Goal: Complete application form: Complete application form

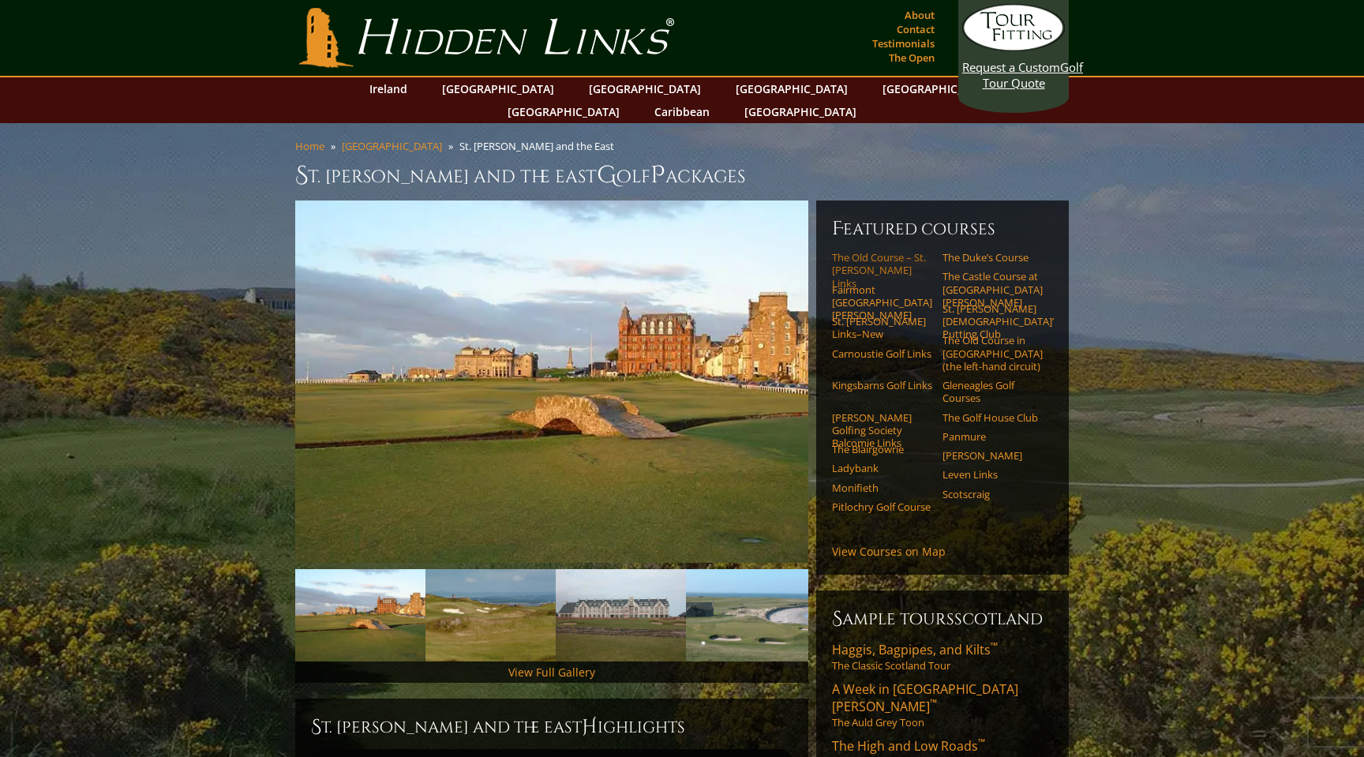
click at [885, 251] on link "The Old Course – St. [PERSON_NAME] Links" at bounding box center [882, 270] width 100 height 39
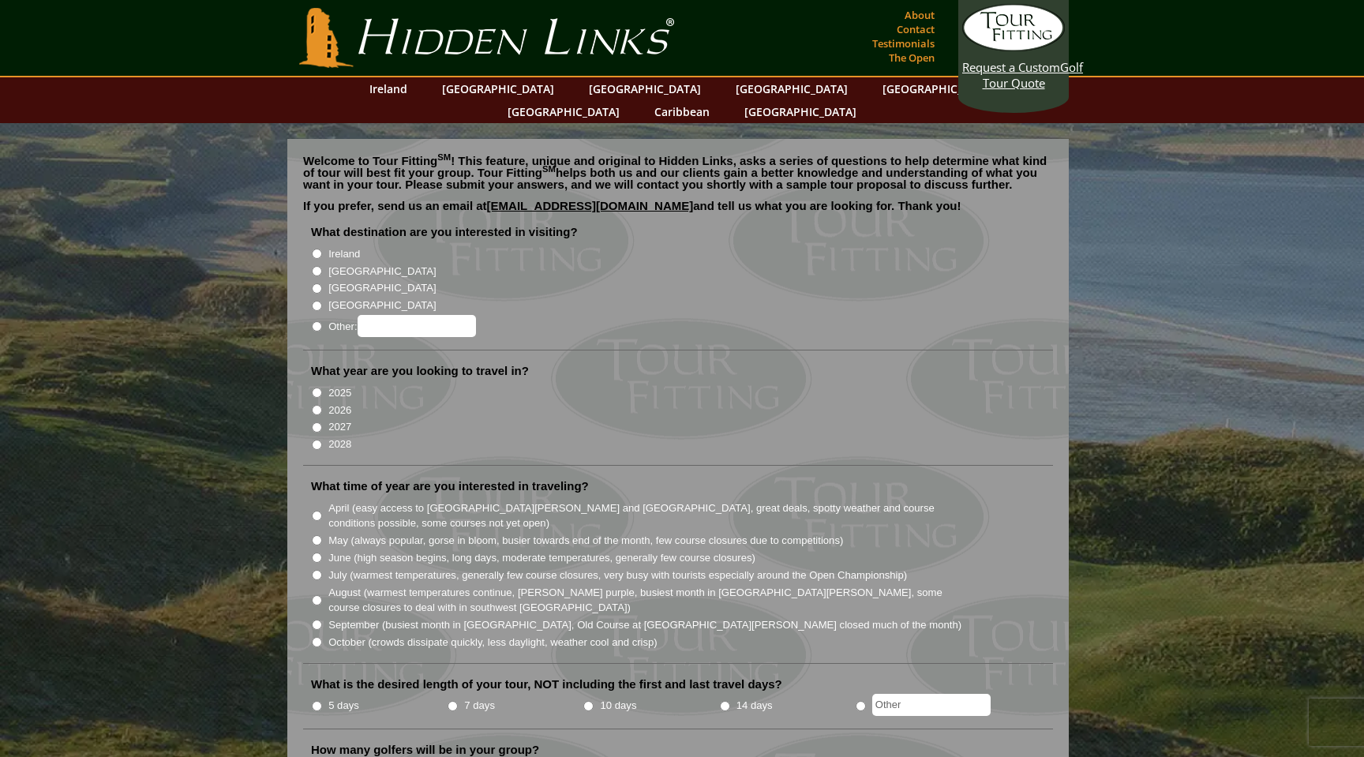
click at [338, 402] on label "2026" at bounding box center [339, 410] width 23 height 16
click at [322, 405] on input "2026" at bounding box center [317, 410] width 10 height 10
radio input "true"
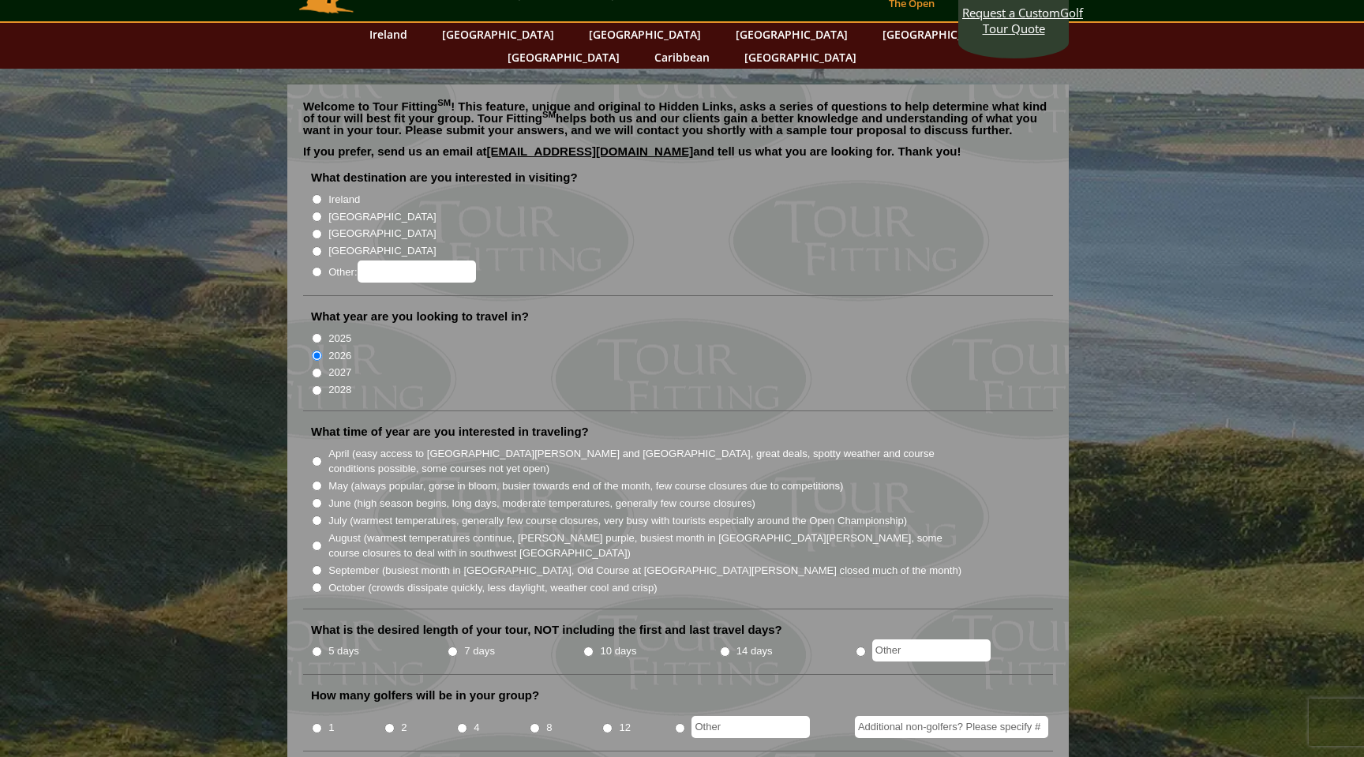
scroll to position [57, 0]
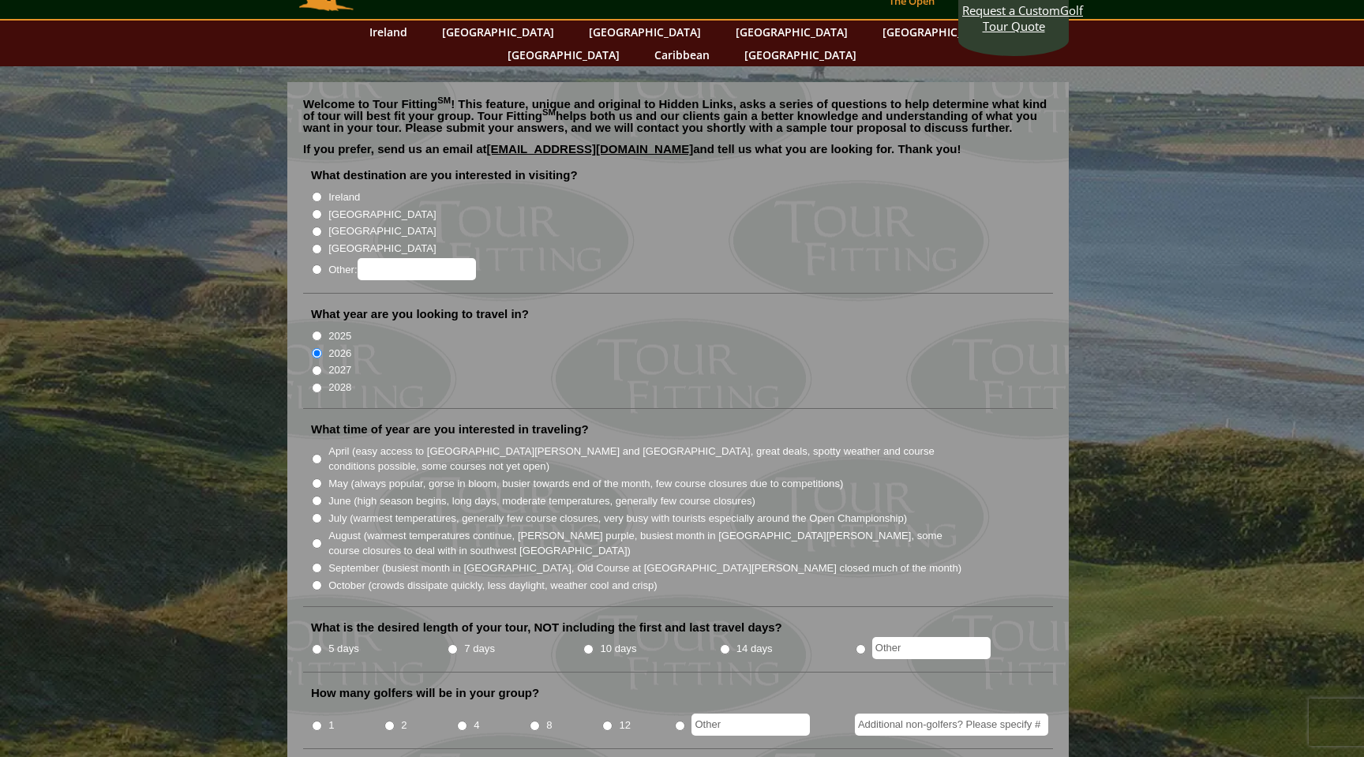
click at [438, 493] on label "June (high season begins, long days, moderate temperatures, generally few cours…" at bounding box center [541, 501] width 427 height 16
click at [322, 496] on input "June (high season begins, long days, moderate temperatures, generally few cours…" at bounding box center [317, 501] width 10 height 10
radio input "true"
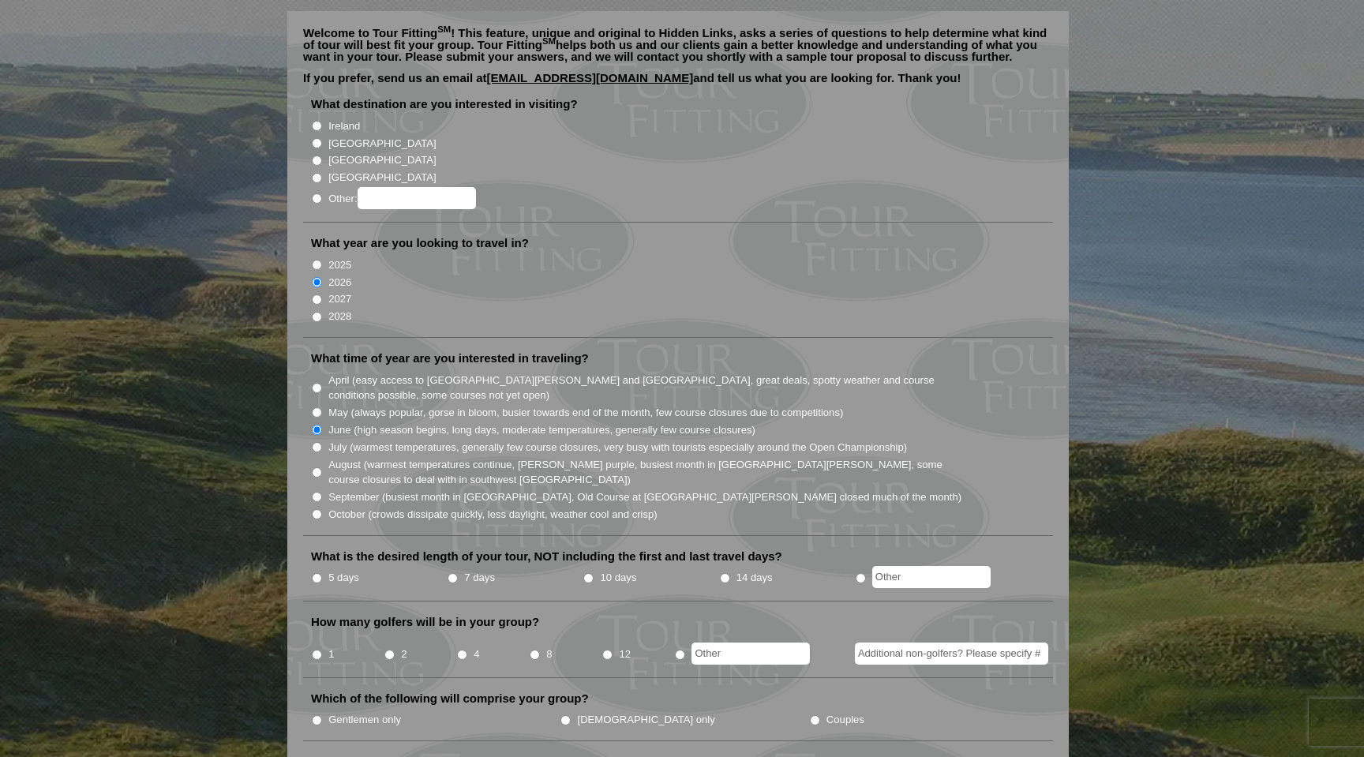
scroll to position [146, 0]
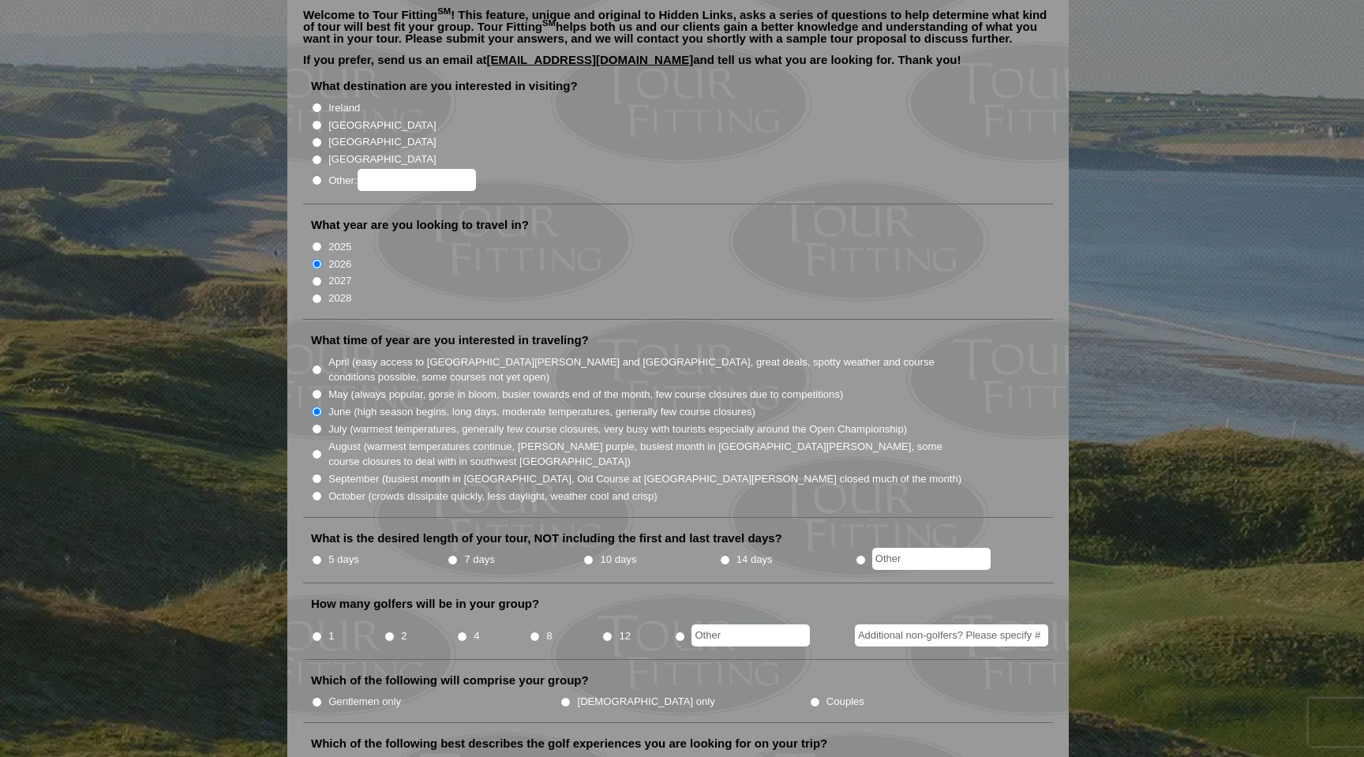
click at [334, 552] on label "5 days" at bounding box center [343, 560] width 31 height 16
click at [322, 555] on input "5 days" at bounding box center [317, 560] width 10 height 10
radio input "true"
click at [465, 631] on input "4" at bounding box center [462, 636] width 10 height 10
radio input "true"
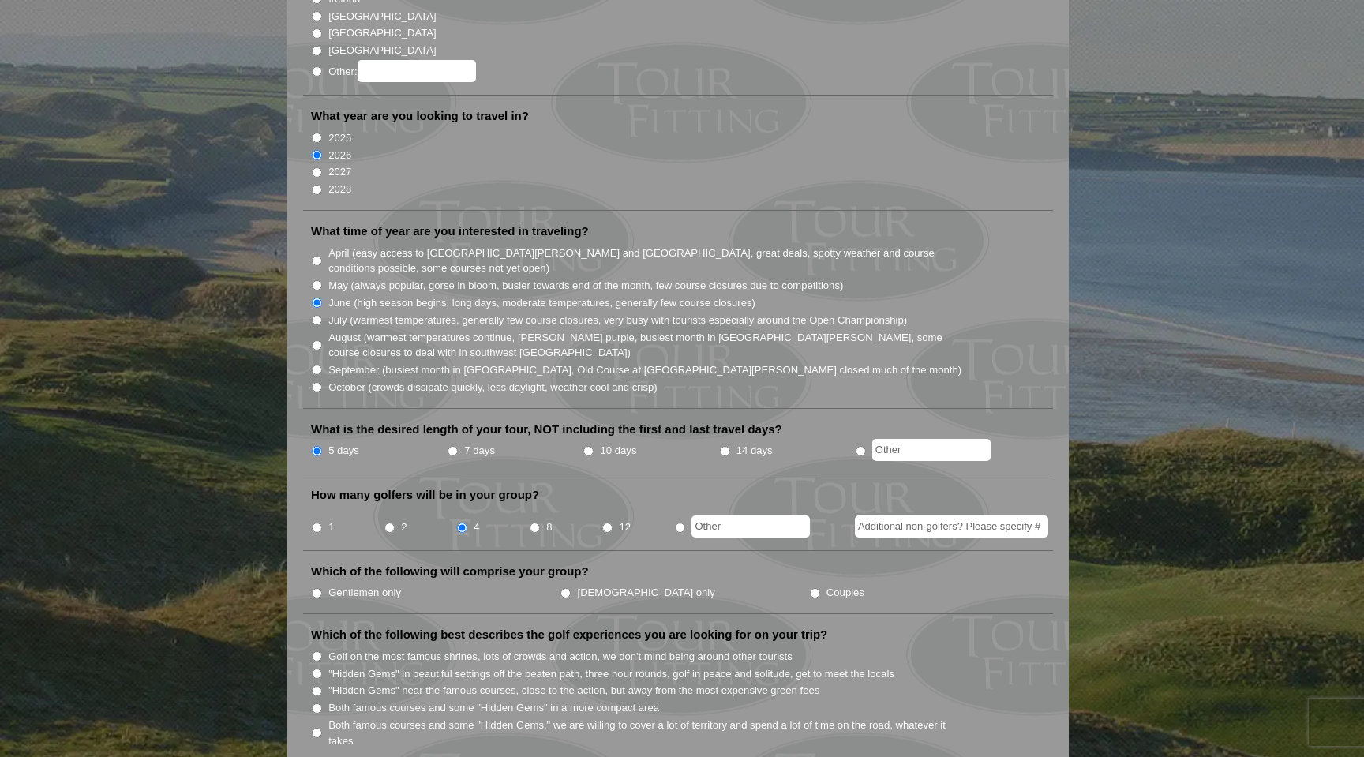
scroll to position [260, 0]
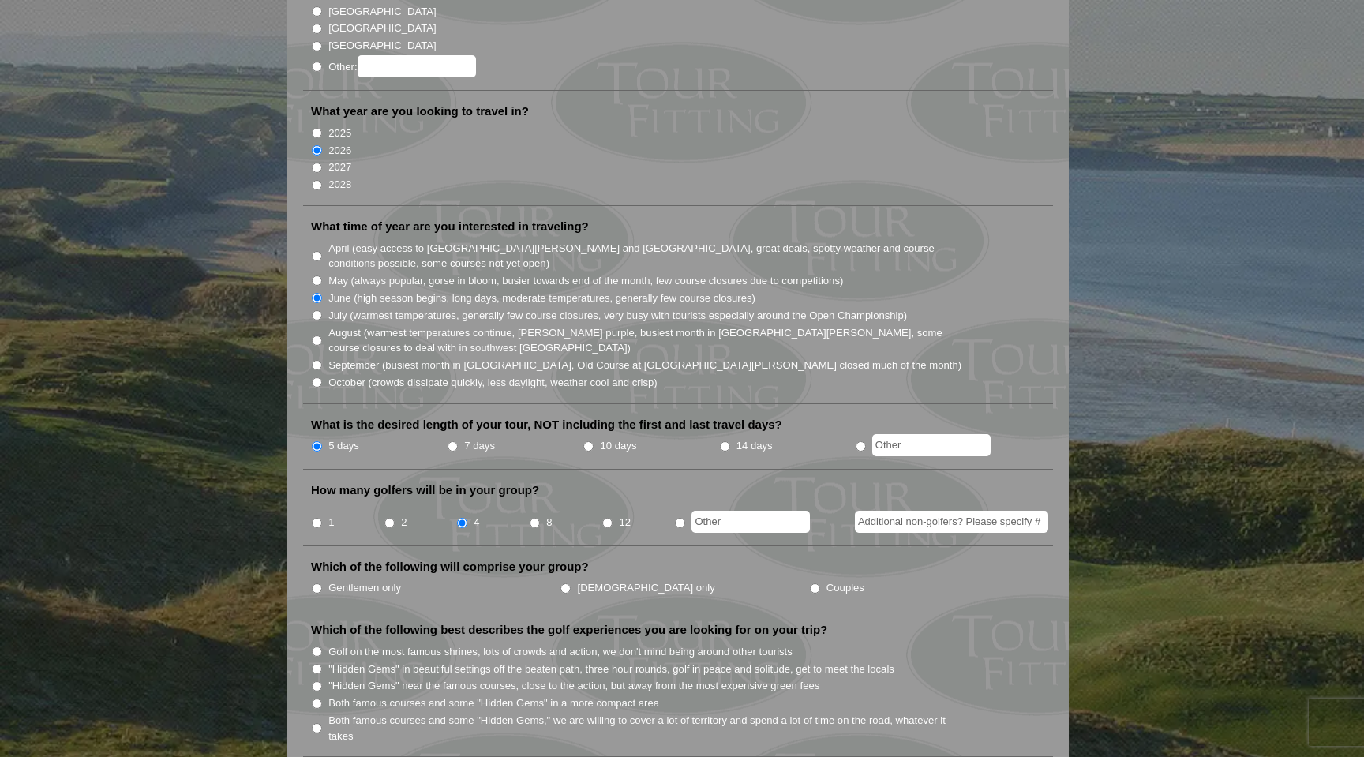
click at [354, 580] on label "Gentlemen only" at bounding box center [364, 588] width 73 height 16
click at [322, 583] on input "Gentlemen only" at bounding box center [317, 588] width 10 height 10
radio input "true"
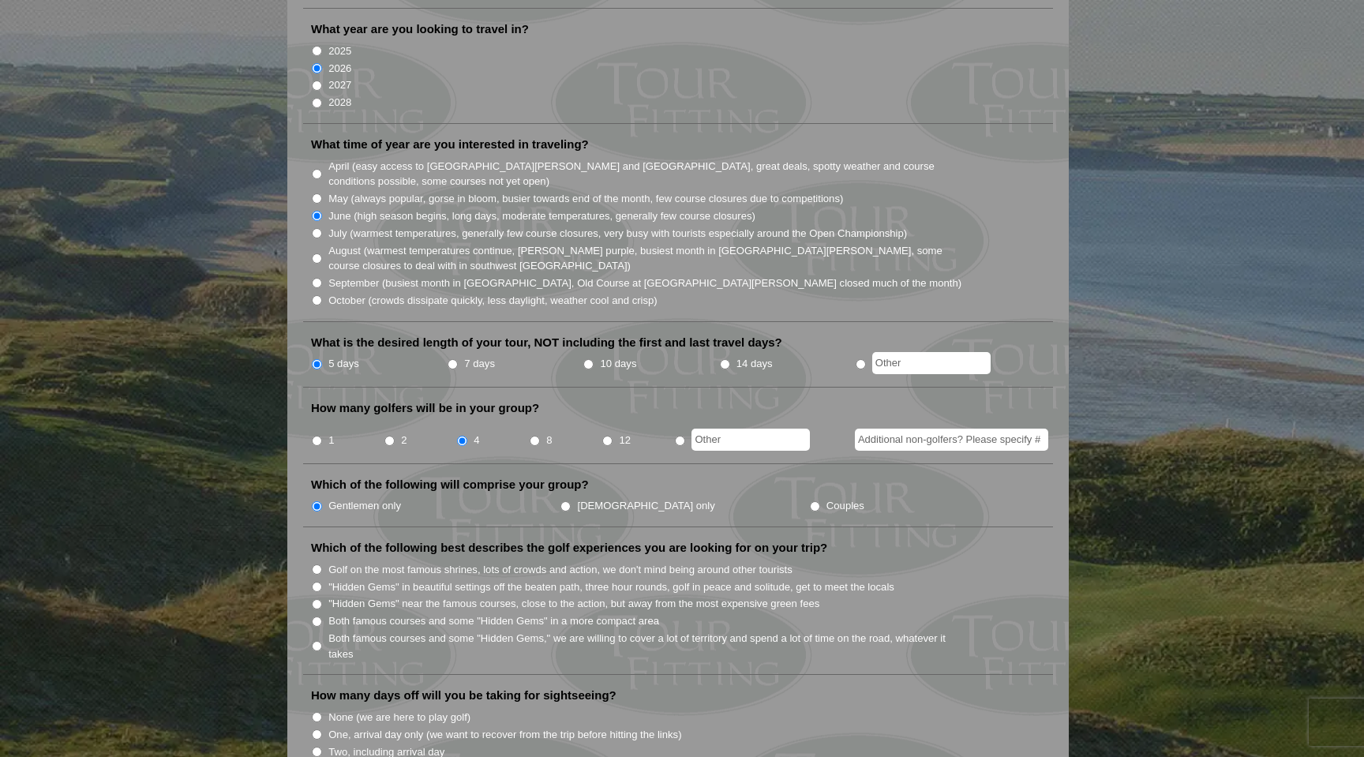
scroll to position [346, 0]
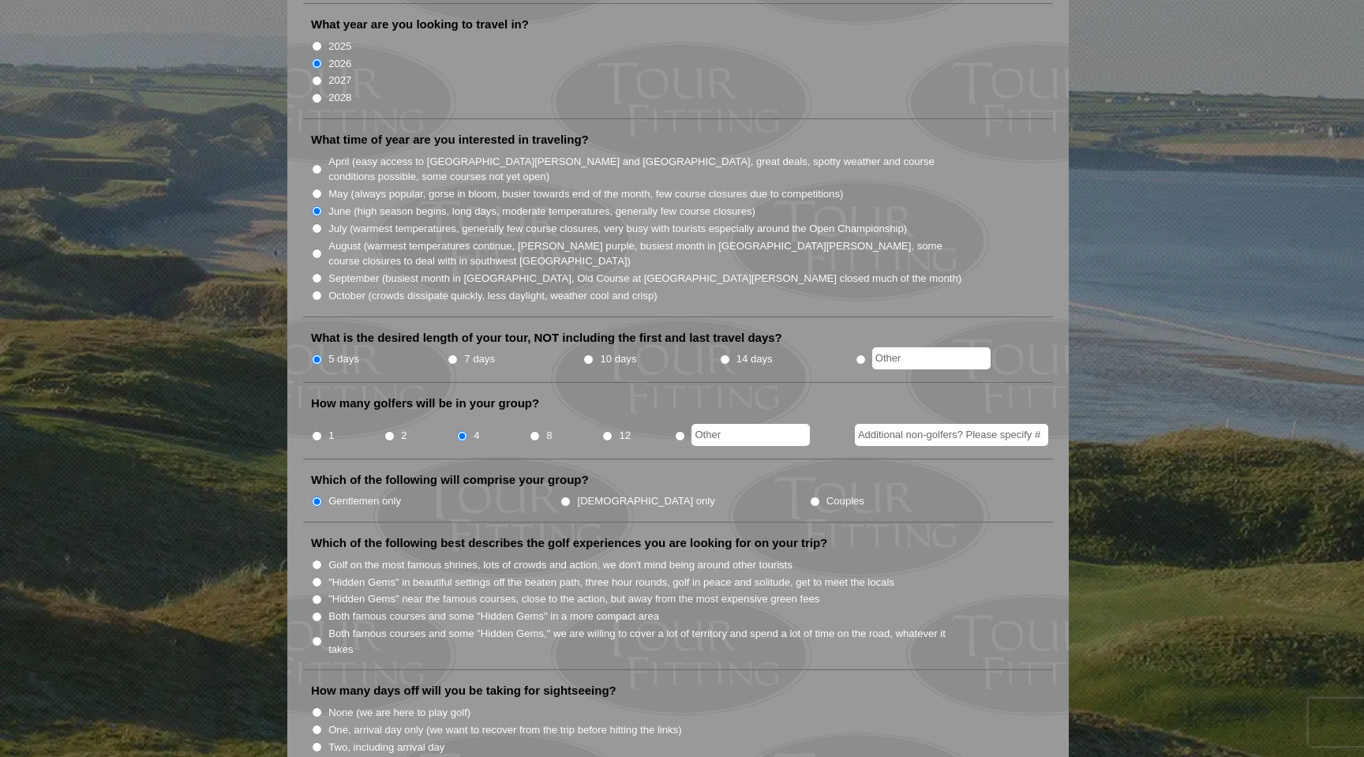
click at [471, 557] on label "Golf on the most famous shrines, lots of crowds and action, we don't mind being…" at bounding box center [560, 565] width 464 height 16
click at [322, 559] on input "Golf on the most famous shrines, lots of crowds and action, we don't mind being…" at bounding box center [317, 564] width 10 height 10
radio input "true"
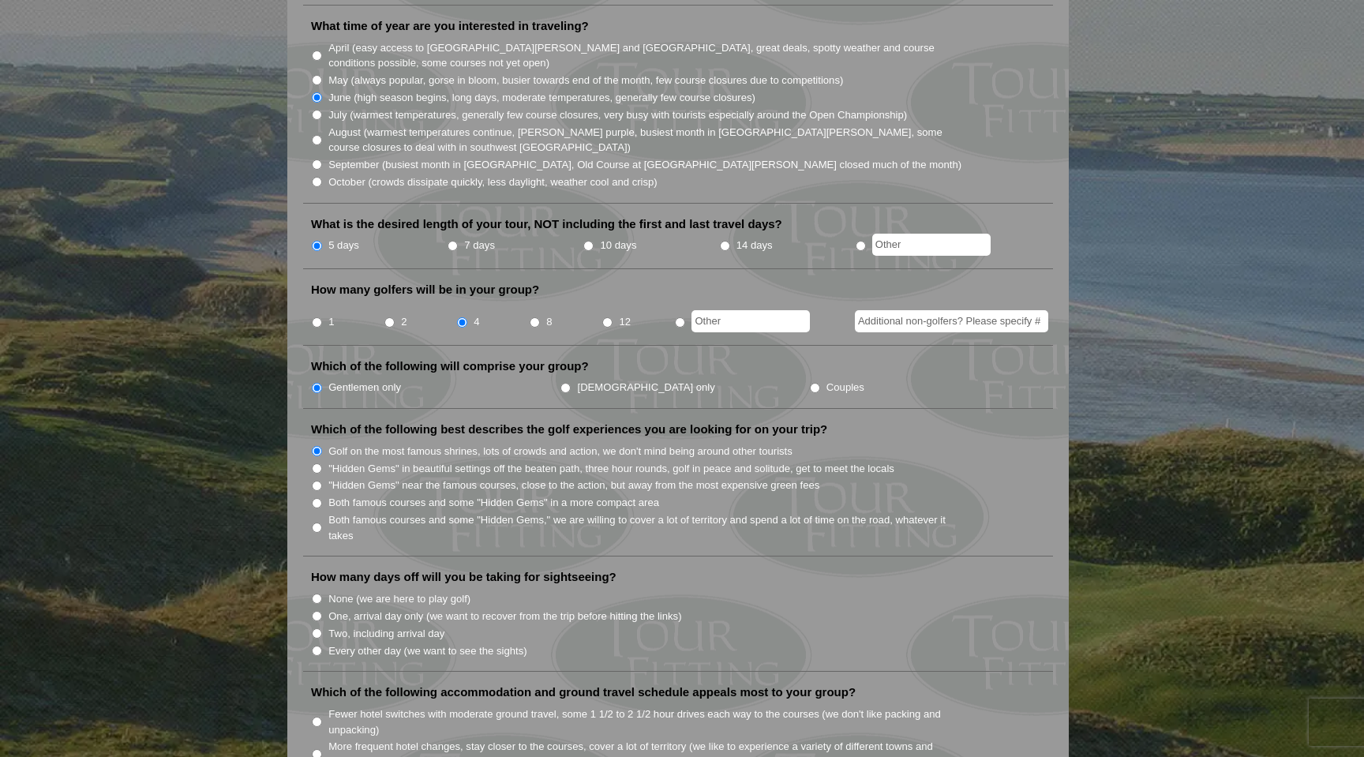
scroll to position [463, 0]
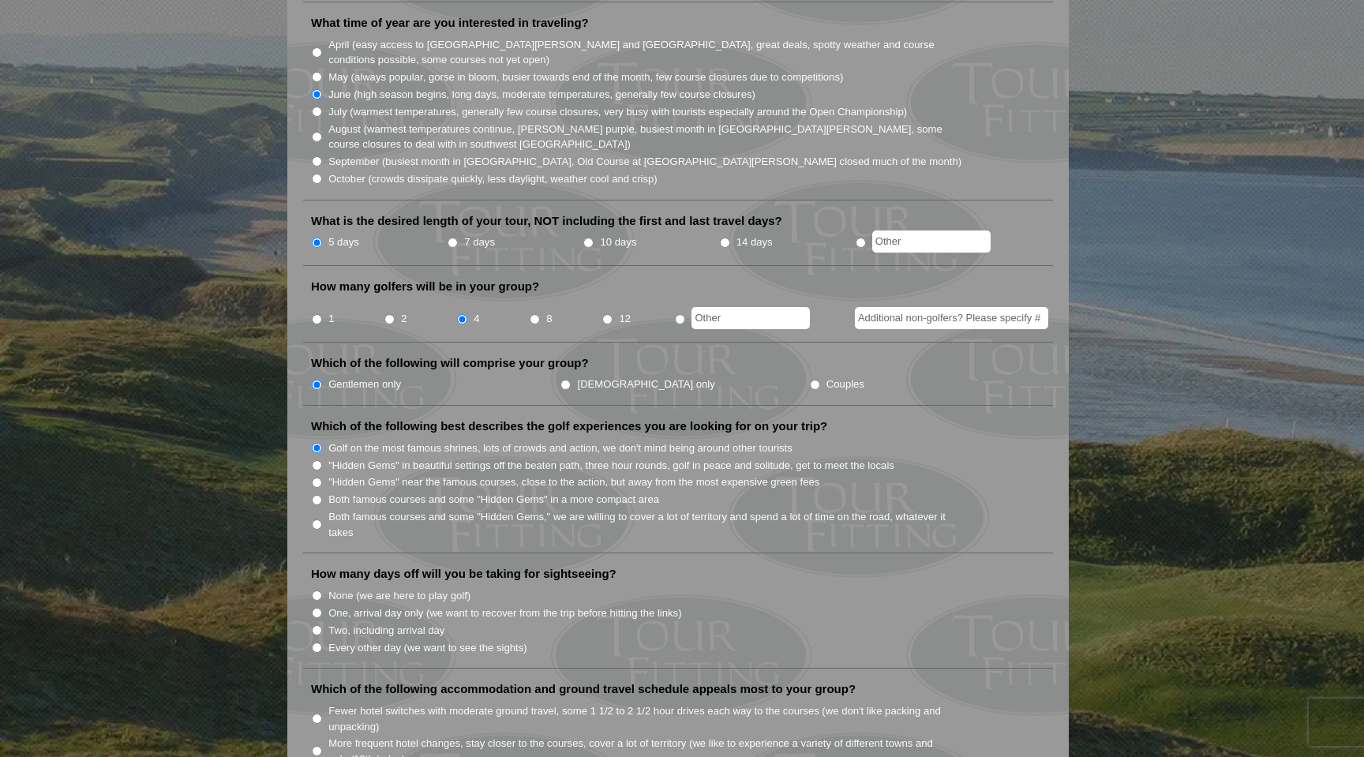
click at [438, 588] on label "None (we are here to play golf)" at bounding box center [399, 596] width 142 height 16
click at [322, 590] on input "None (we are here to play golf)" at bounding box center [317, 595] width 10 height 10
radio input "true"
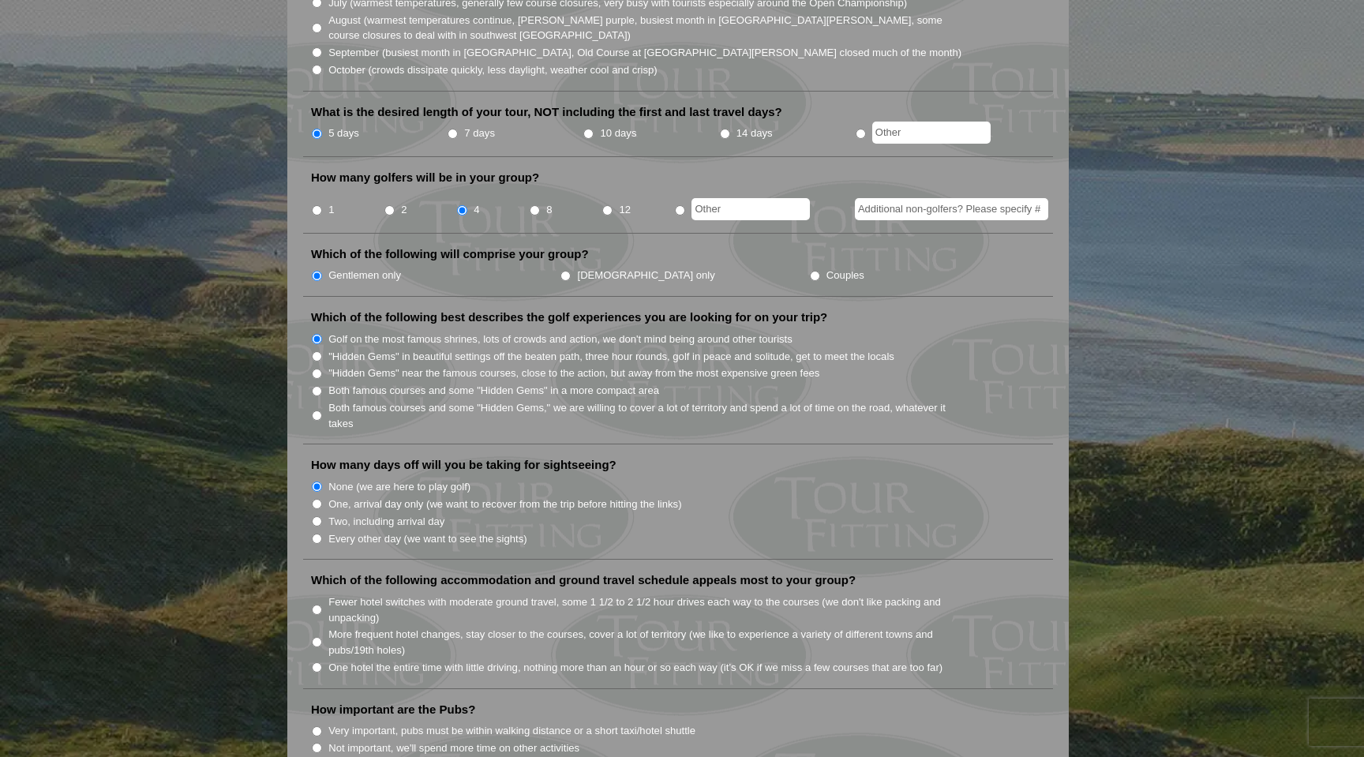
scroll to position [590, 0]
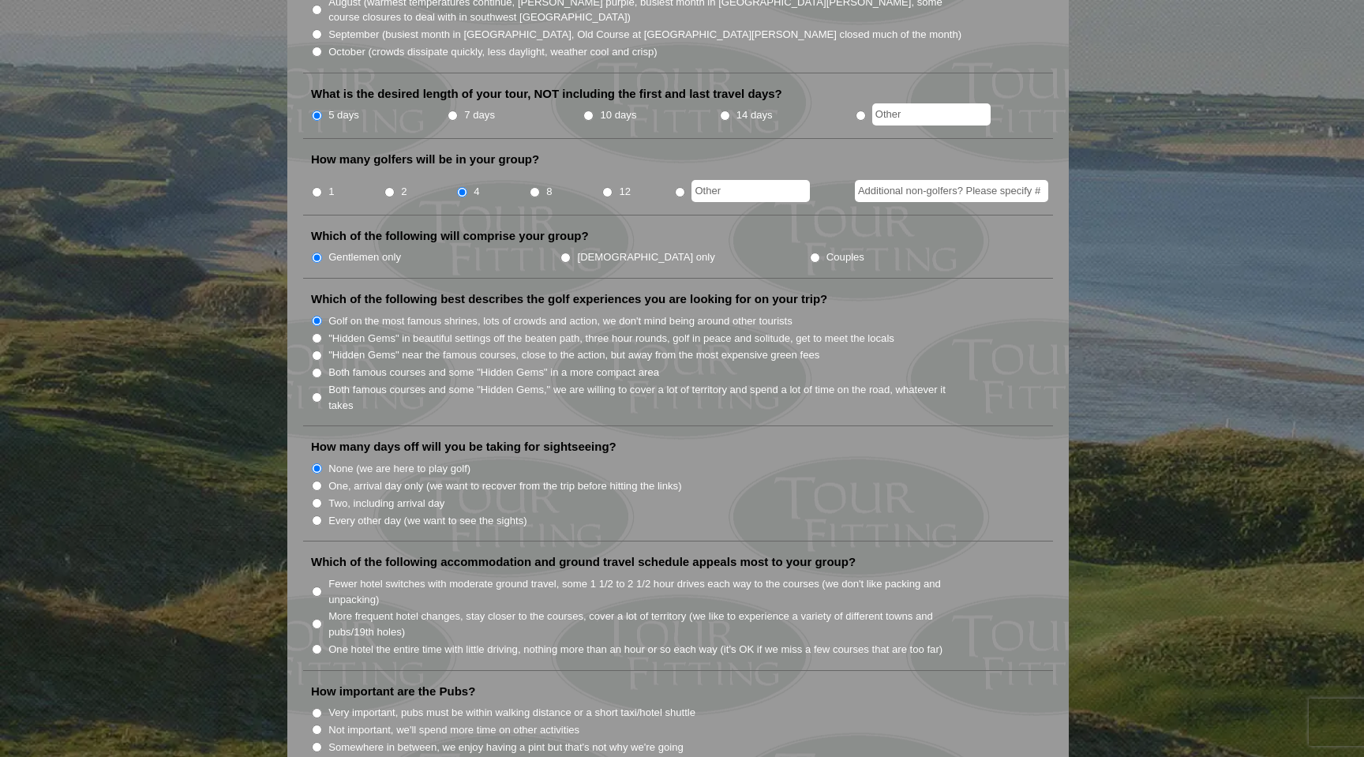
click at [486, 576] on label "Fewer hotel switches with moderate ground travel, some 1 1/2 to 2 1/2 hour driv…" at bounding box center [645, 591] width 634 height 31
click at [322, 586] on input "Fewer hotel switches with moderate ground travel, some 1 1/2 to 2 1/2 hour driv…" at bounding box center [317, 591] width 10 height 10
radio input "true"
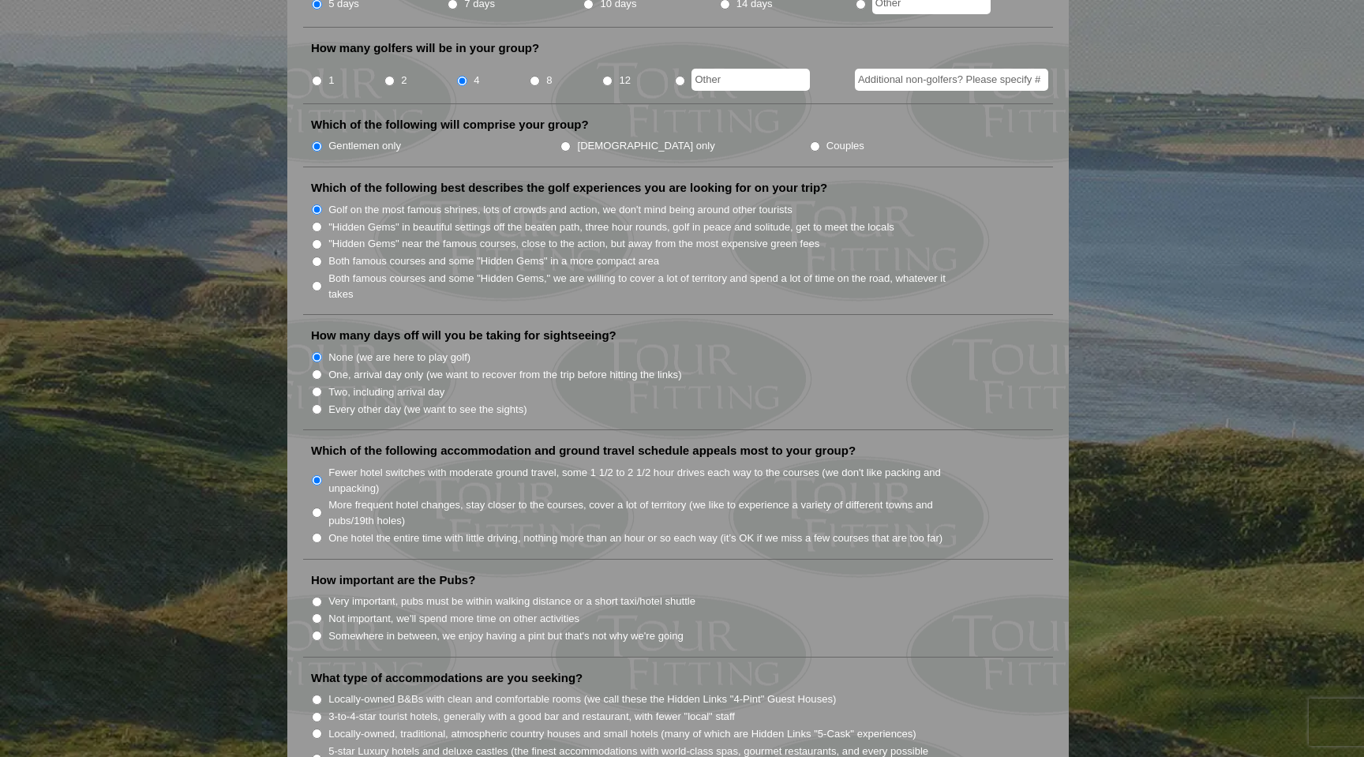
scroll to position [722, 0]
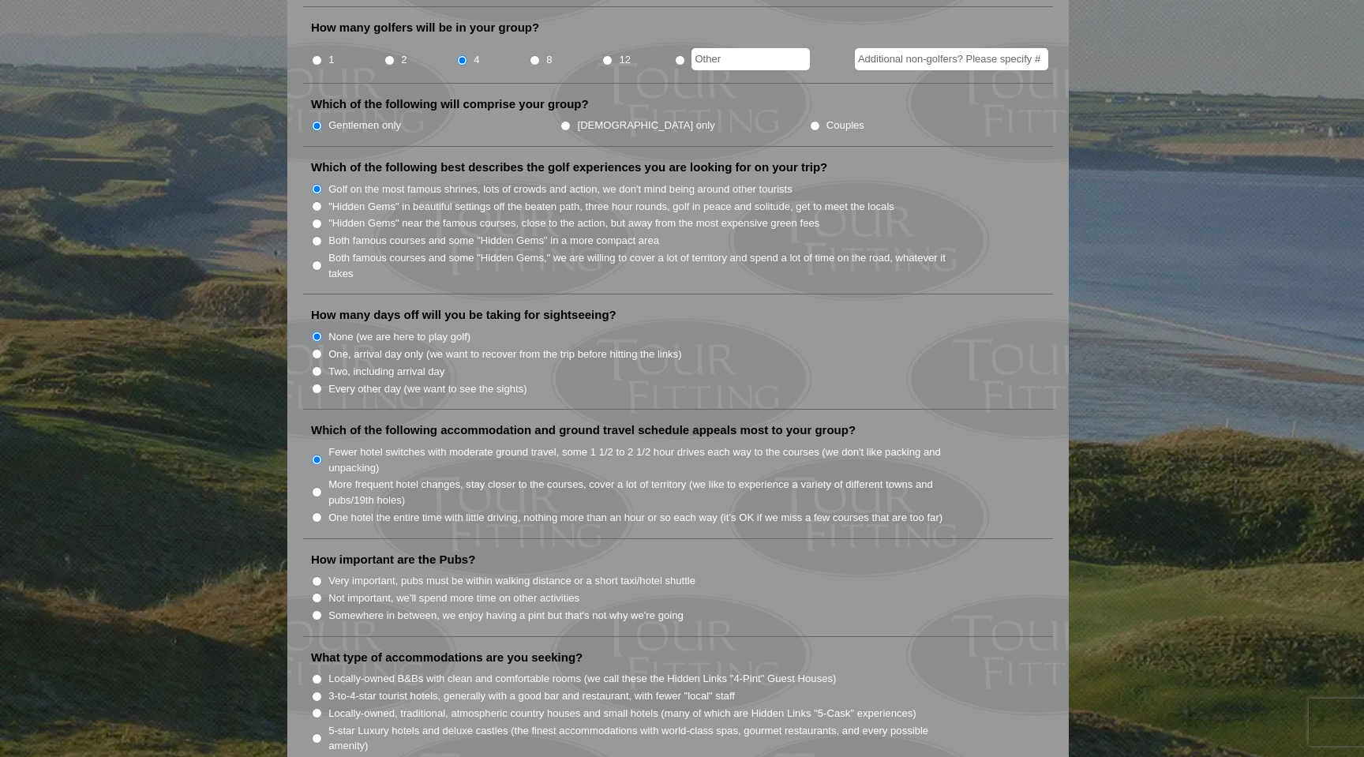
click at [531, 590] on label "Not important, we'll spend more time on other activities" at bounding box center [453, 598] width 251 height 16
click at [322, 593] on input "Not important, we'll spend more time on other activities" at bounding box center [317, 598] width 10 height 10
radio input "true"
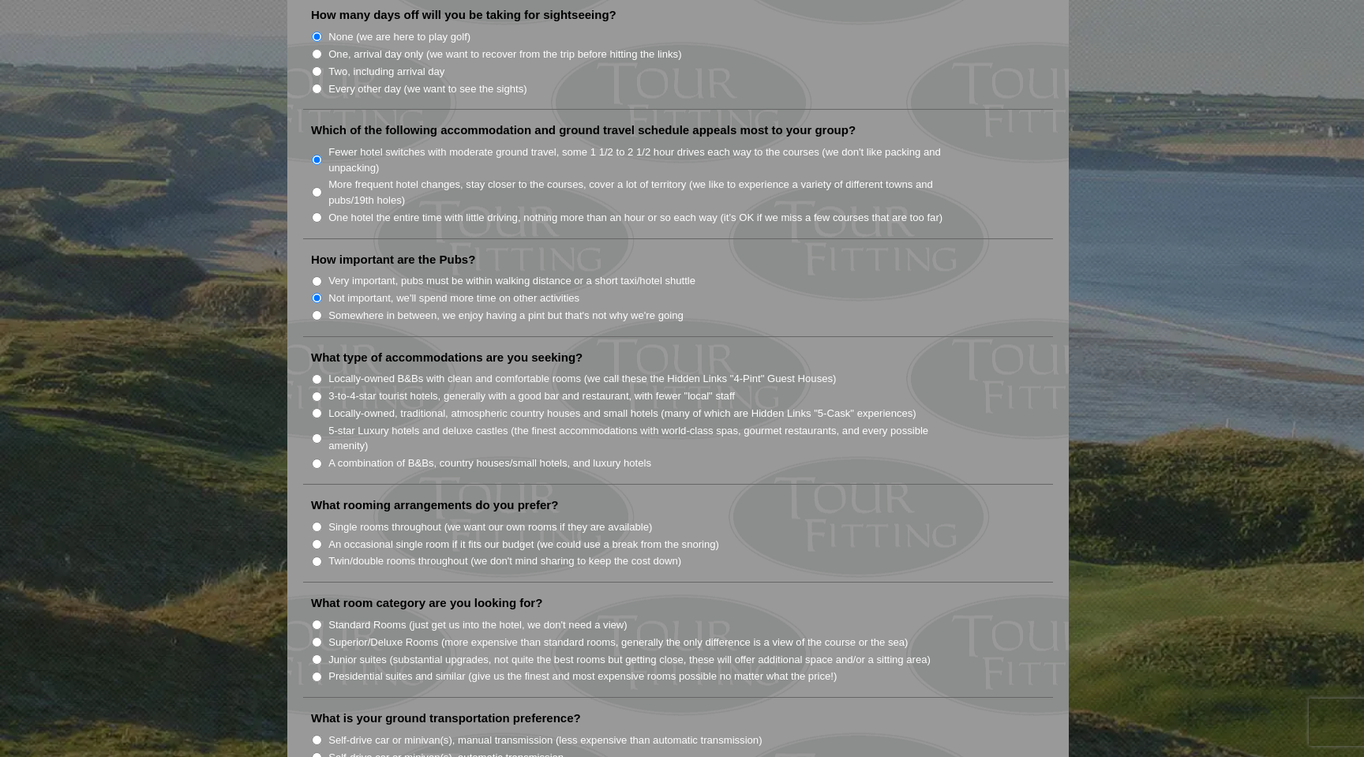
scroll to position [1031, 0]
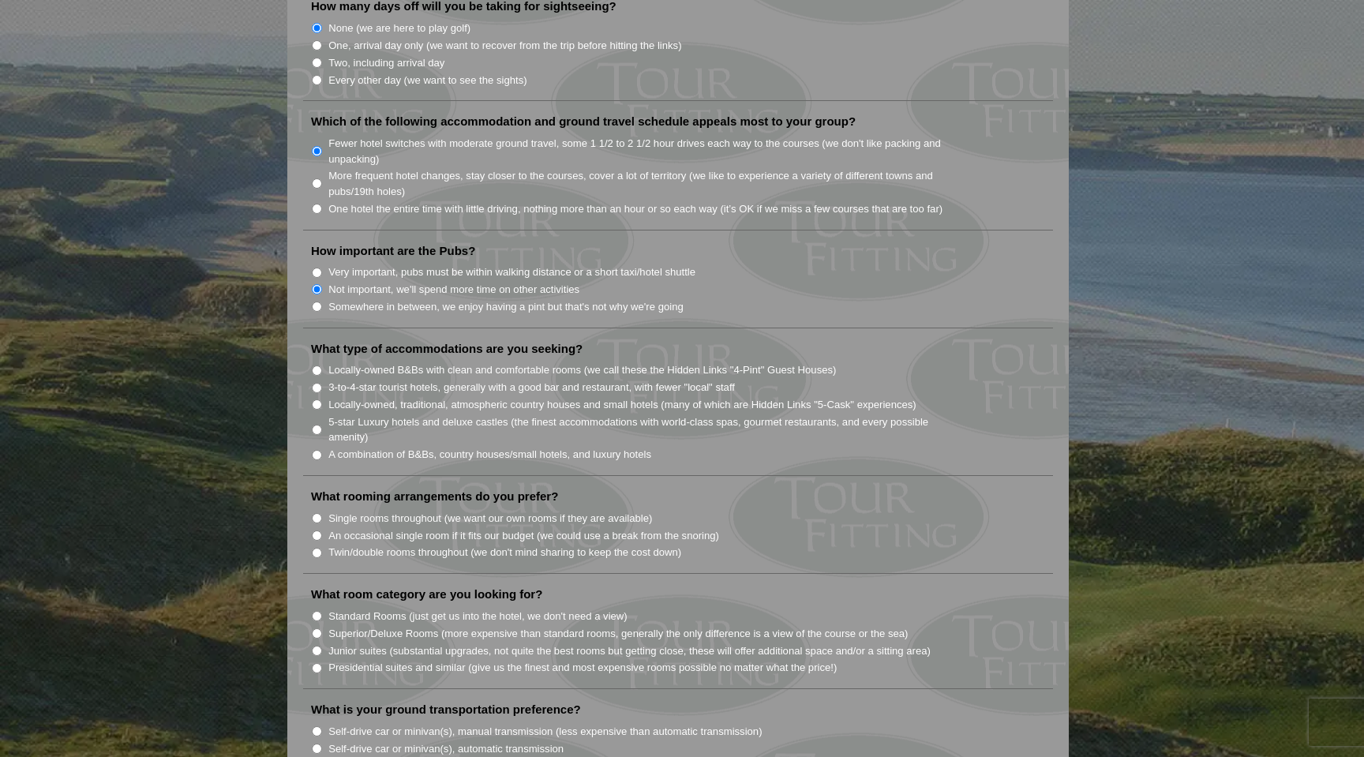
click at [438, 414] on label "5-star Luxury hotels and deluxe castles (the finest accommodations with world-c…" at bounding box center [645, 429] width 634 height 31
click at [322, 425] on input "5-star Luxury hotels and deluxe castles (the finest accommodations with world-c…" at bounding box center [317, 430] width 10 height 10
radio input "true"
click at [436, 545] on label "Twin/double rooms throughout (we don't mind sharing to keep the cost down)" at bounding box center [504, 553] width 353 height 16
click at [322, 548] on input "Twin/double rooms throughout (we don't mind sharing to keep the cost down)" at bounding box center [317, 553] width 10 height 10
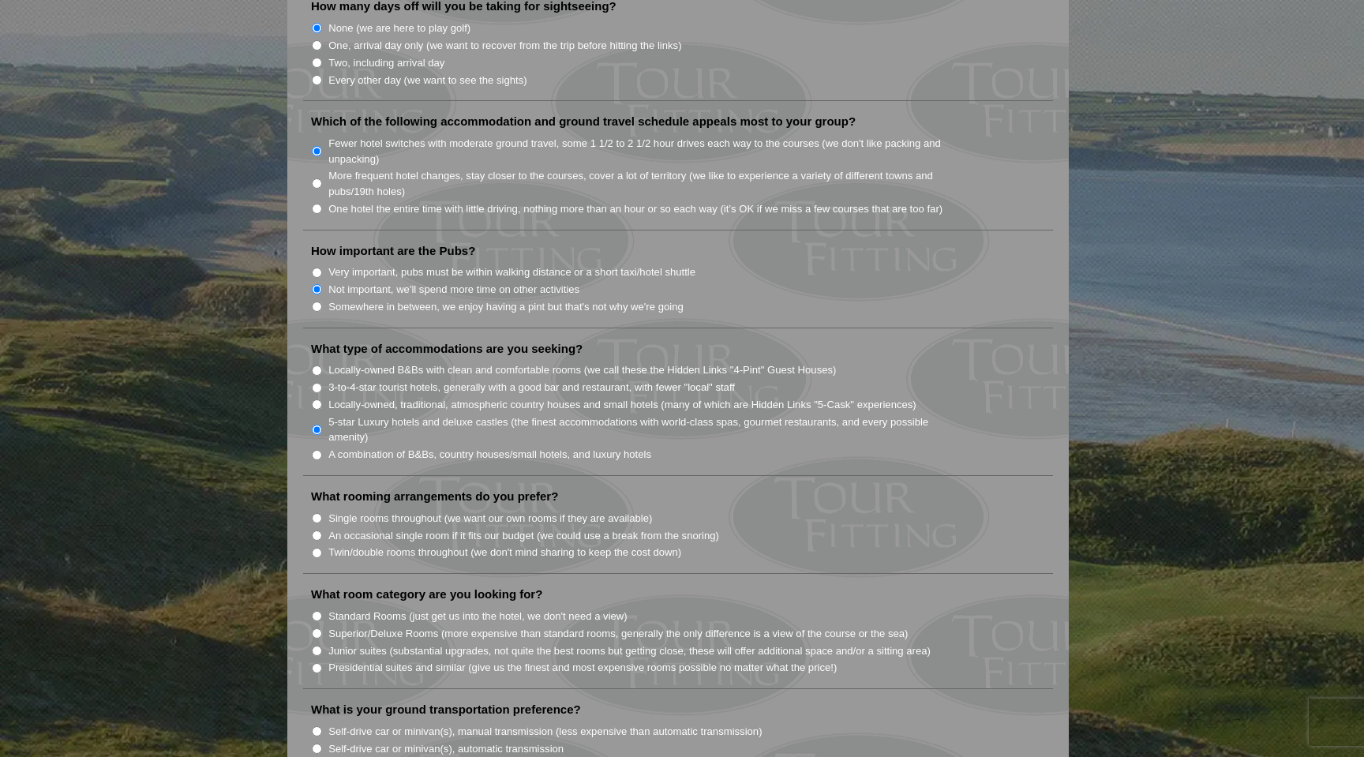
radio input "true"
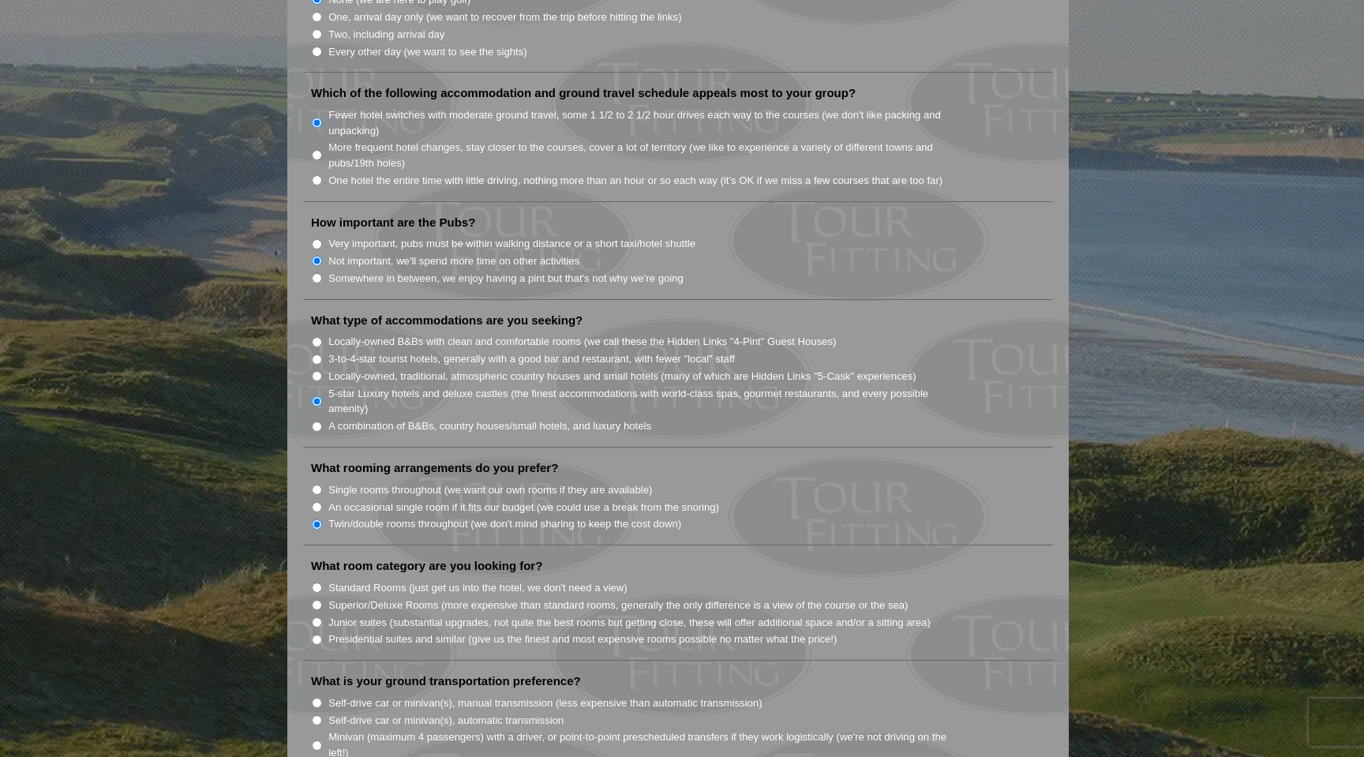
click at [428, 482] on label "Single rooms throughout (we want our own rooms if they are available)" at bounding box center [490, 490] width 324 height 16
click at [322, 485] on input "Single rooms throughout (we want our own rooms if they are available)" at bounding box center [317, 490] width 10 height 10
radio input "true"
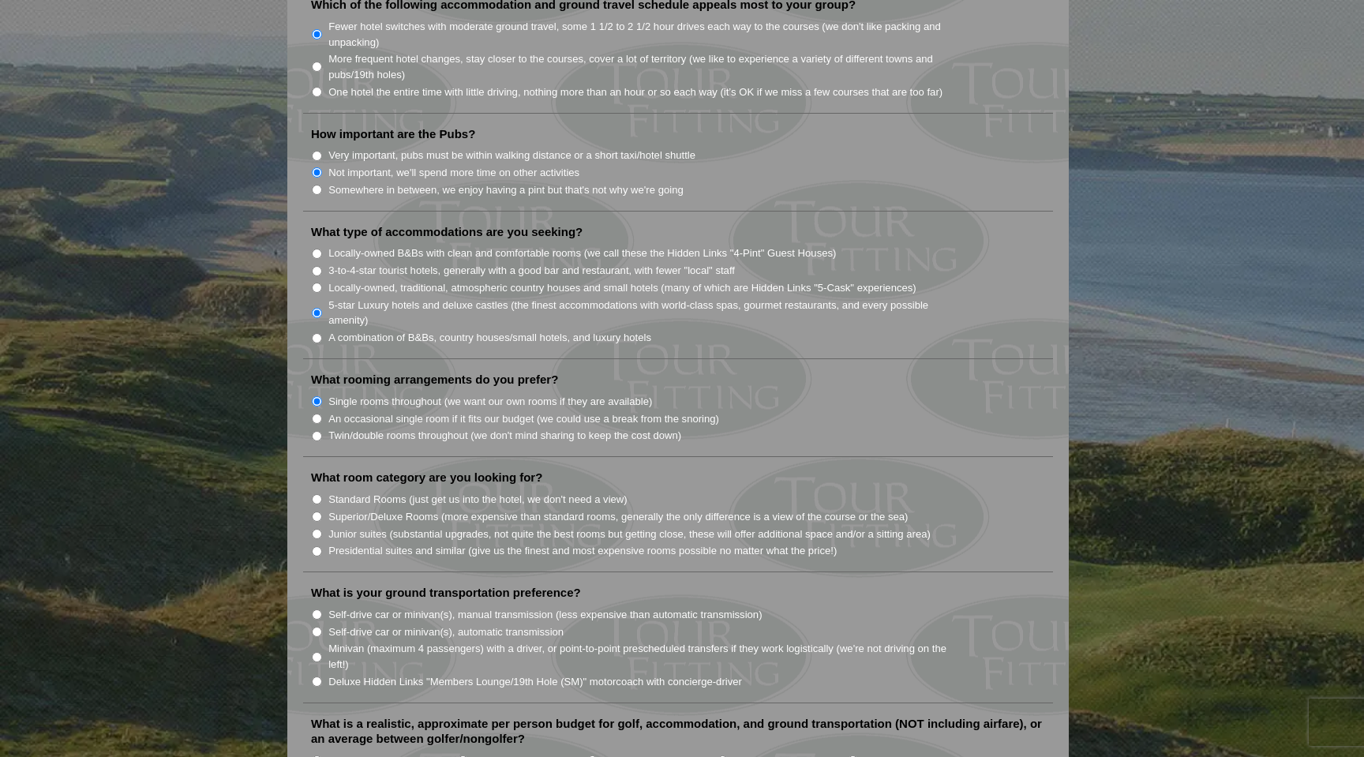
scroll to position [1149, 0]
click at [445, 507] on label "Superior/Deluxe Rooms (more expensive than standard rooms, generally the only d…" at bounding box center [617, 515] width 579 height 16
click at [322, 510] on input "Superior/Deluxe Rooms (more expensive than standard rooms, generally the only d…" at bounding box center [317, 515] width 10 height 10
radio input "true"
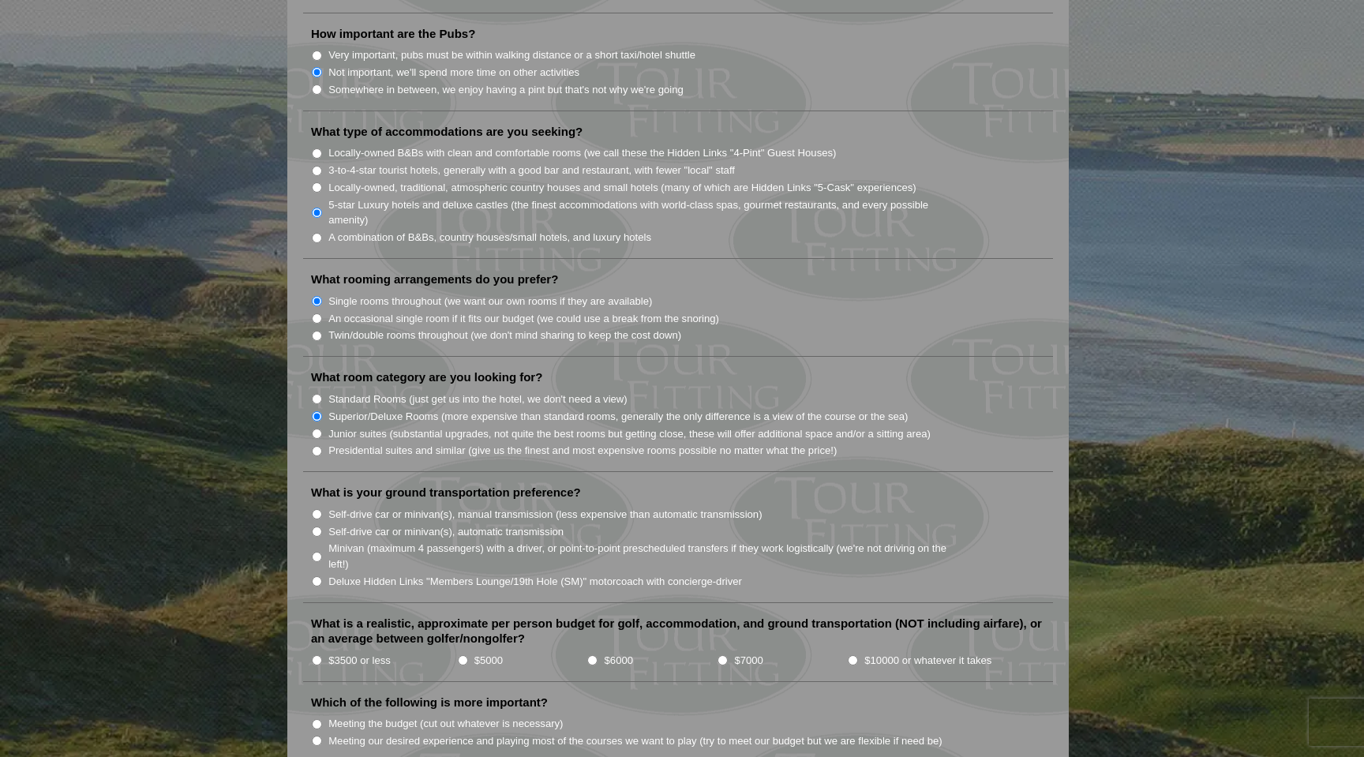
scroll to position [1256, 0]
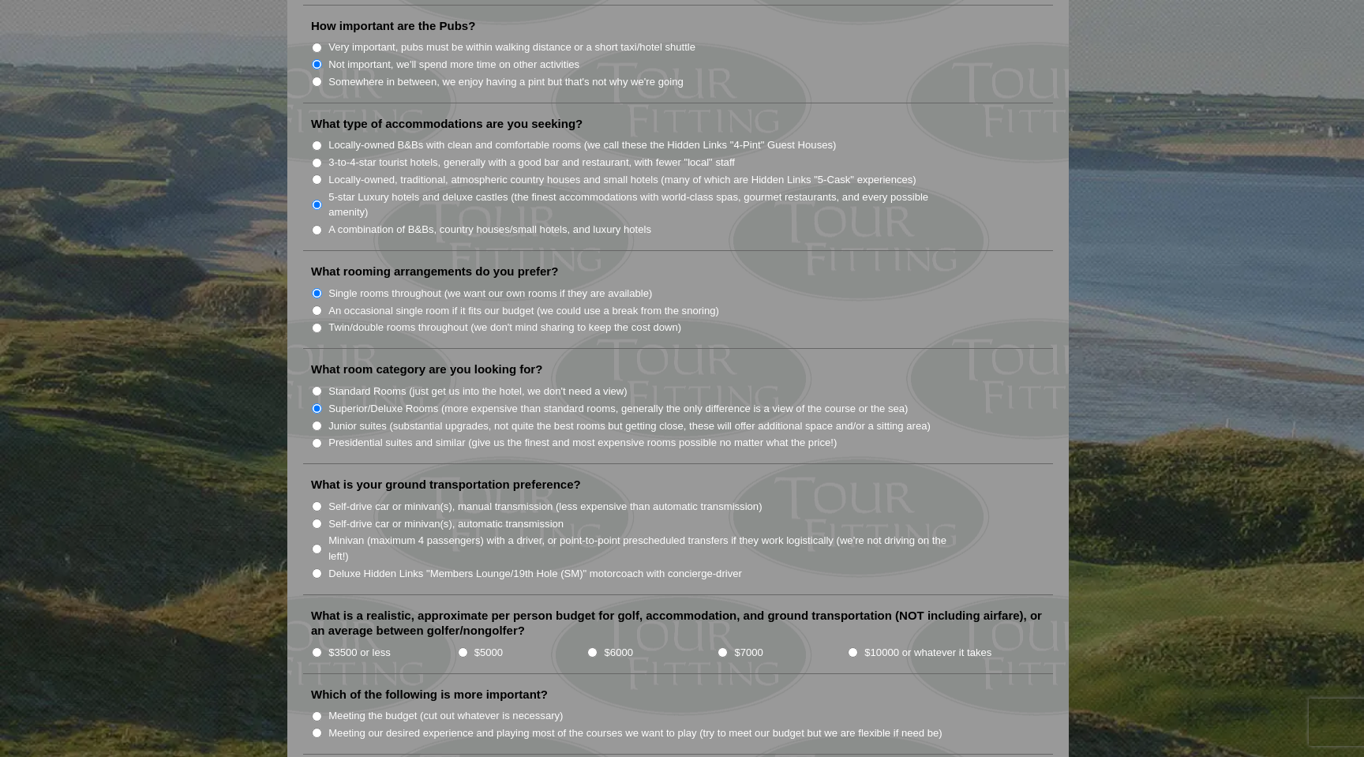
click at [438, 566] on label "Deluxe Hidden Links "Members Lounge/19th Hole (SM)" motorcoach with concierge-d…" at bounding box center [535, 574] width 414 height 16
click at [322, 568] on input "Deluxe Hidden Links "Members Lounge/19th Hole (SM)" motorcoach with concierge-d…" at bounding box center [317, 573] width 10 height 10
radio input "true"
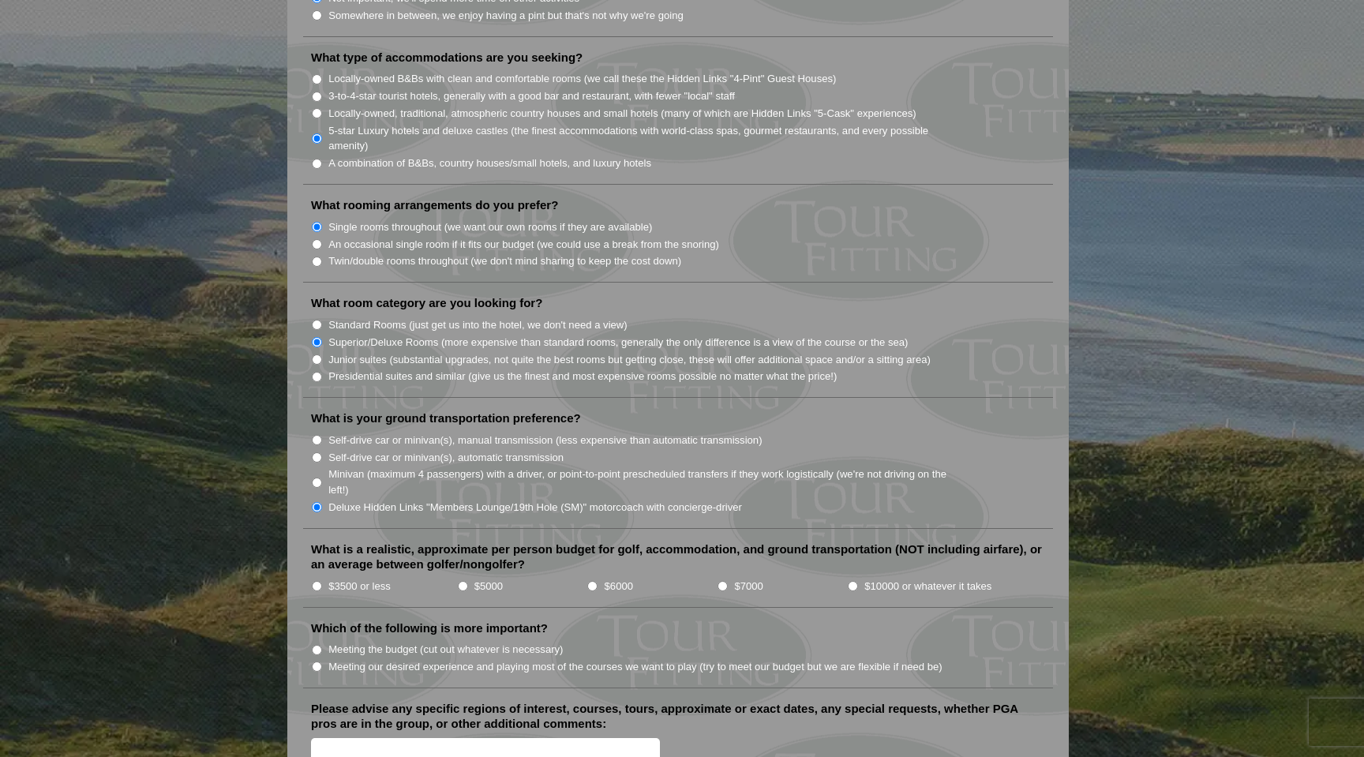
scroll to position [1330, 0]
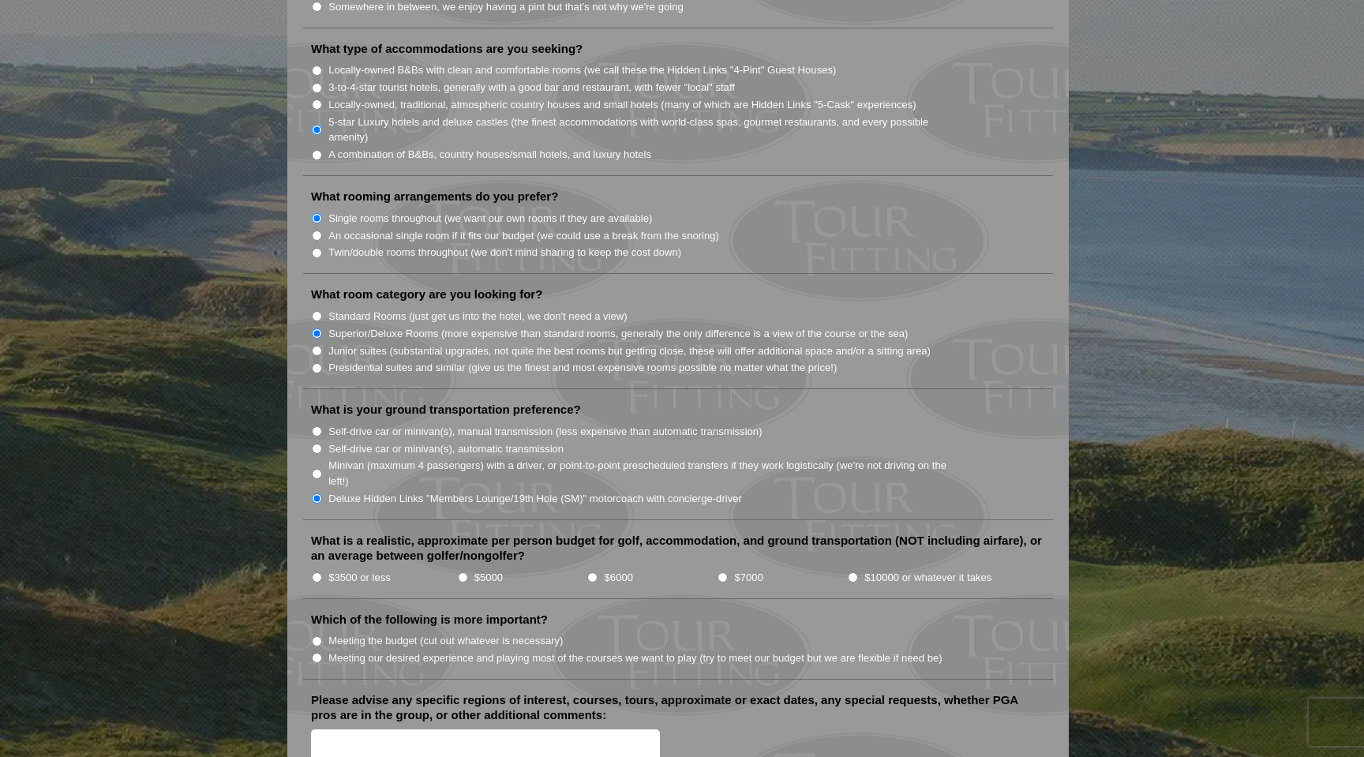
click at [855, 572] on input "$10000 or whatever it takes" at bounding box center [853, 577] width 10 height 10
radio input "true"
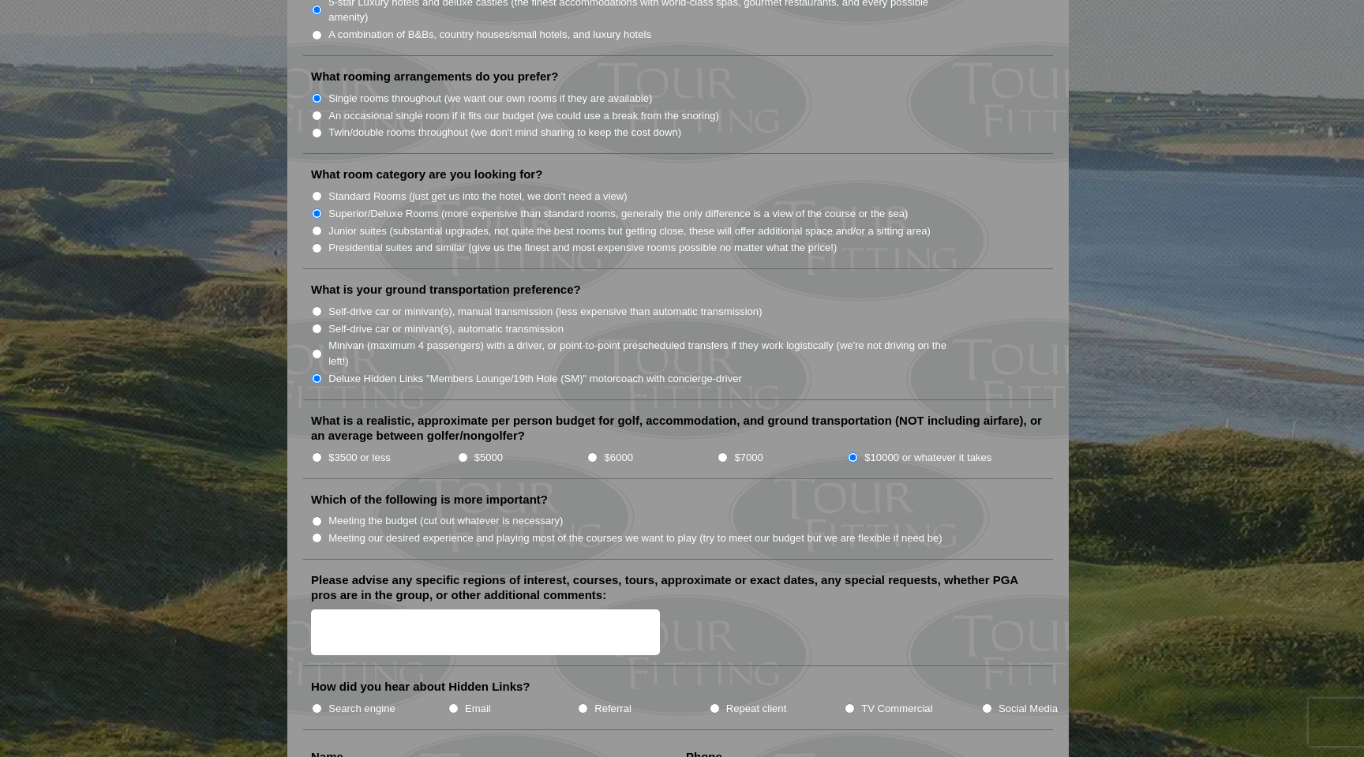
scroll to position [1475, 0]
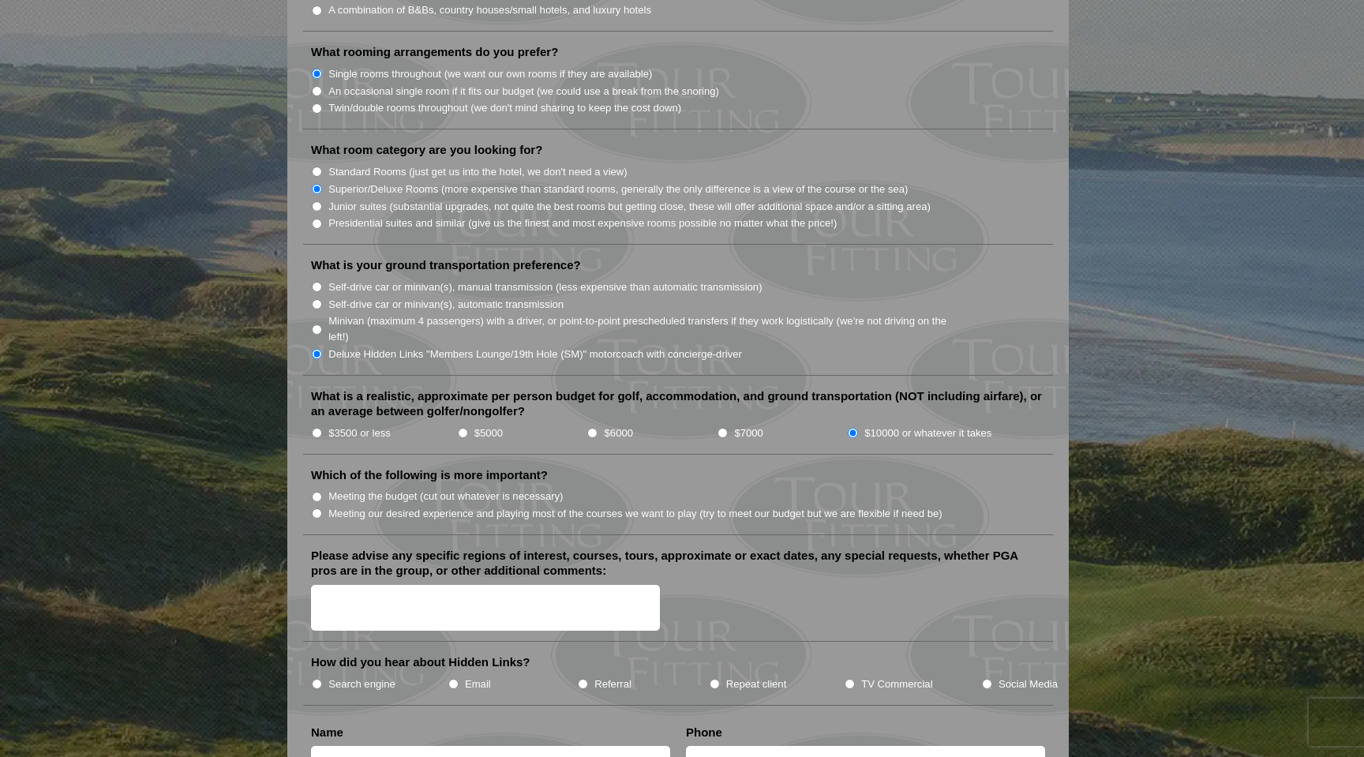
click at [433, 506] on label "Meeting our desired experience and playing most of the courses we want to play …" at bounding box center [635, 514] width 614 height 16
click at [322, 508] on input "Meeting our desired experience and playing most of the courses we want to play …" at bounding box center [317, 513] width 10 height 10
radio input "true"
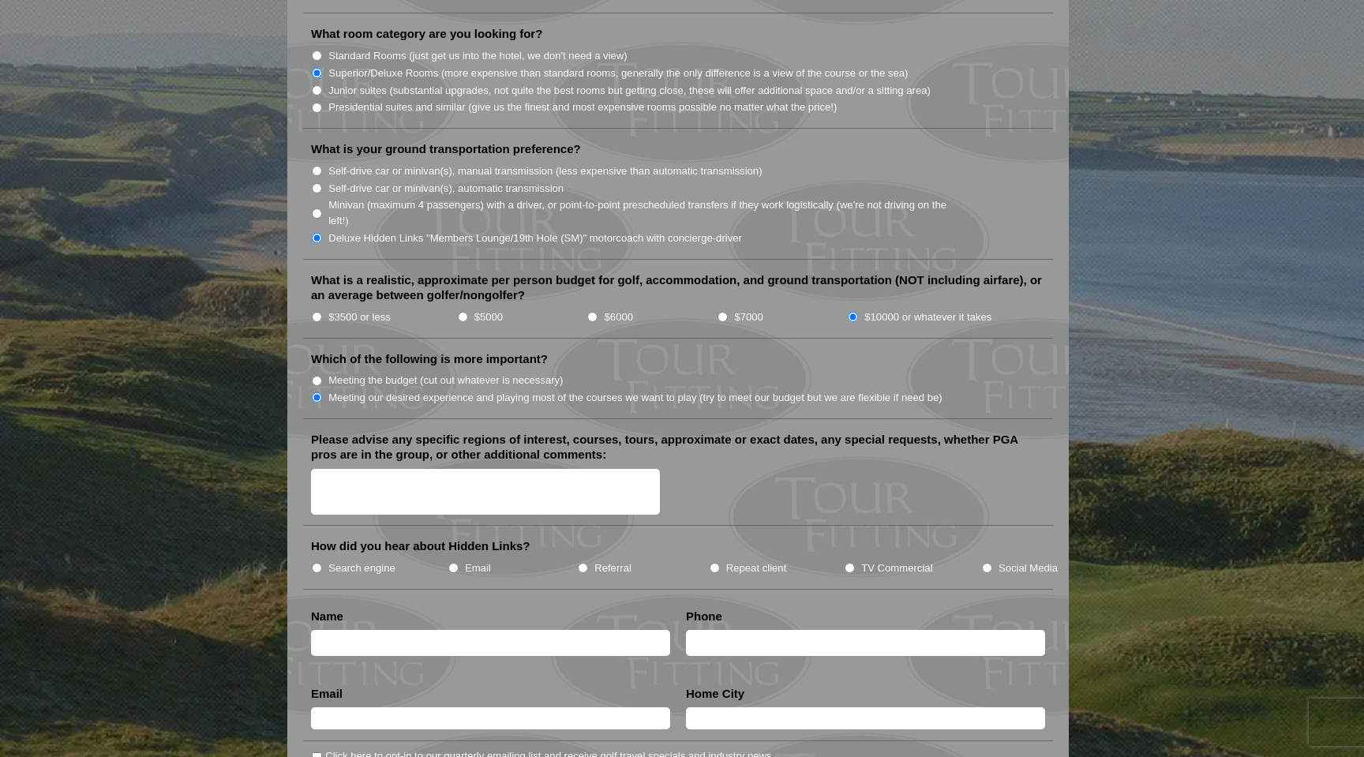
scroll to position [1596, 0]
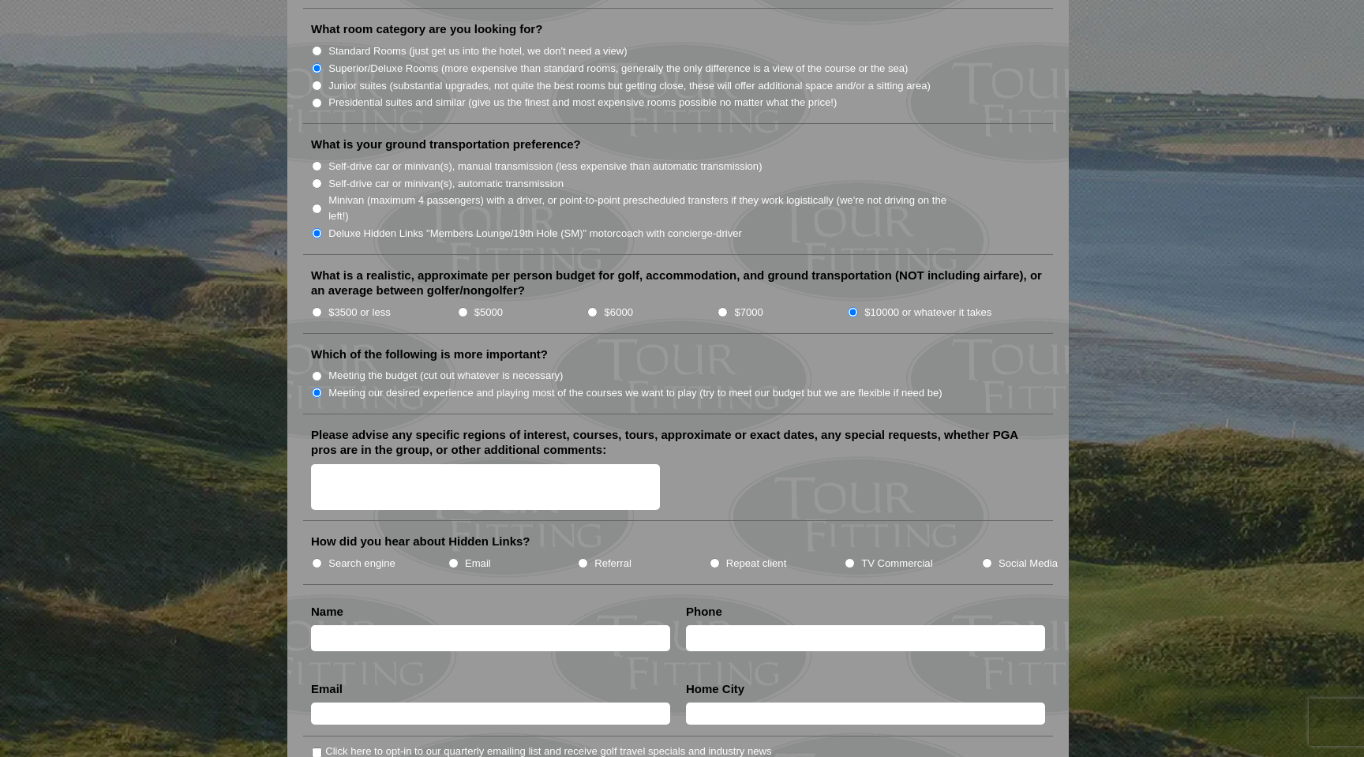
click at [349, 556] on label "Search engine" at bounding box center [361, 564] width 67 height 16
click at [322, 558] on input "Search engine" at bounding box center [317, 563] width 10 height 10
radio input "true"
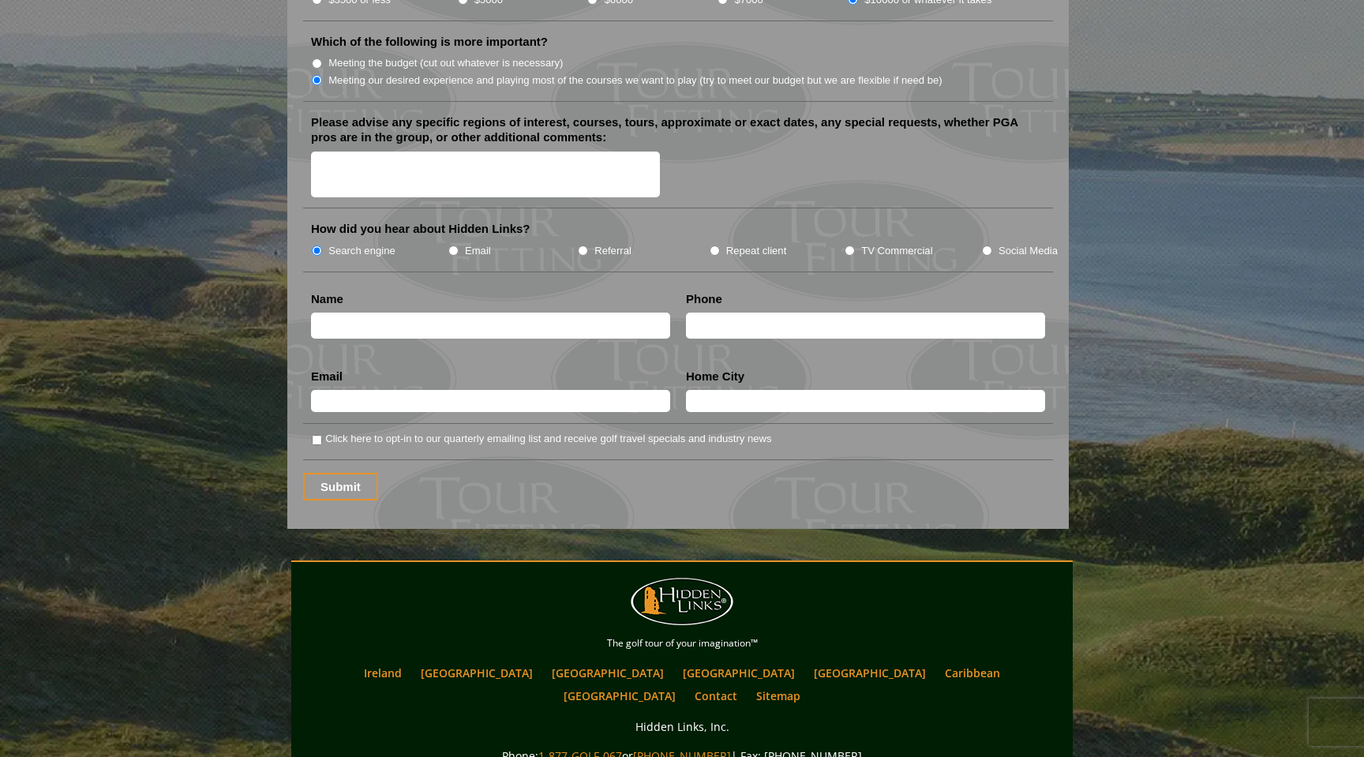
scroll to position [1889, 0]
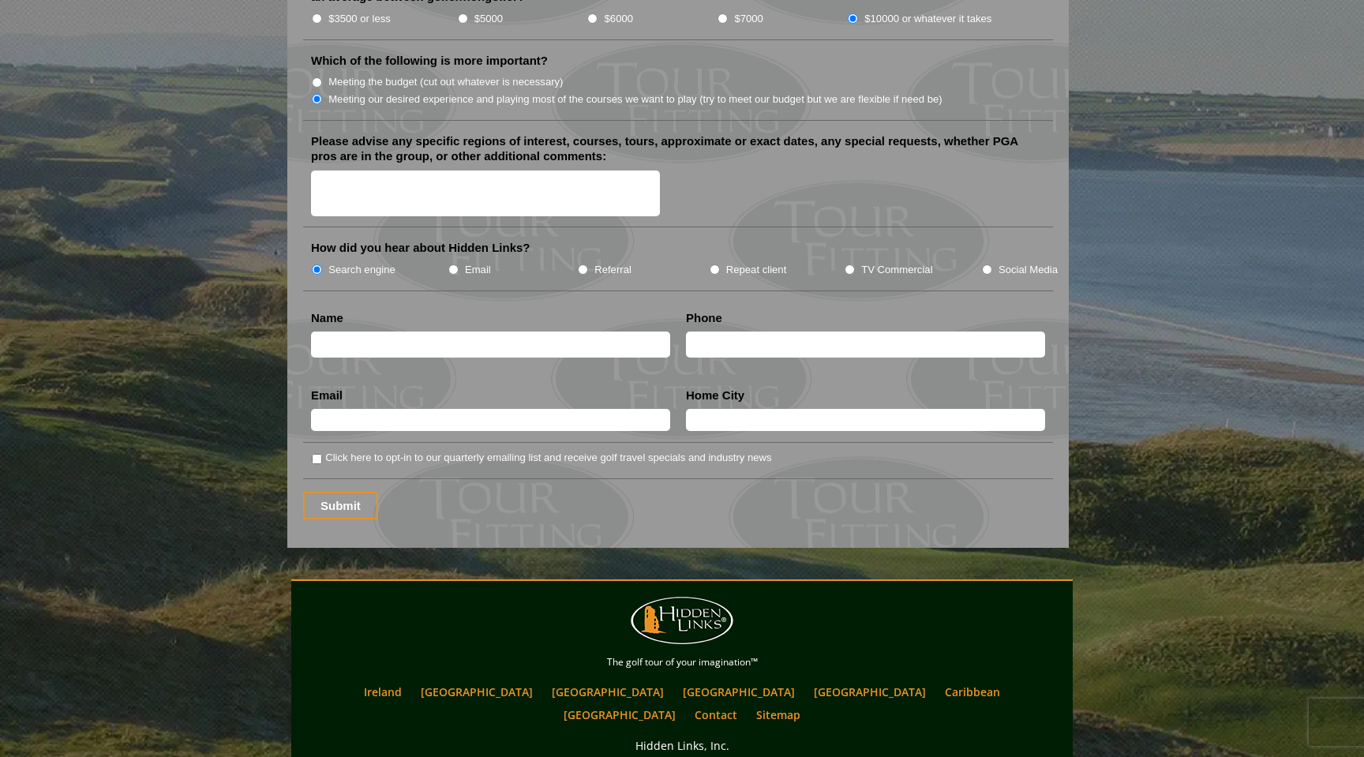
click at [448, 331] on input "text" at bounding box center [490, 344] width 359 height 26
type input "Samuel Fulton"
type input "6179397710"
type input "Dorchester Center"
click at [441, 412] on input "text" at bounding box center [490, 420] width 359 height 22
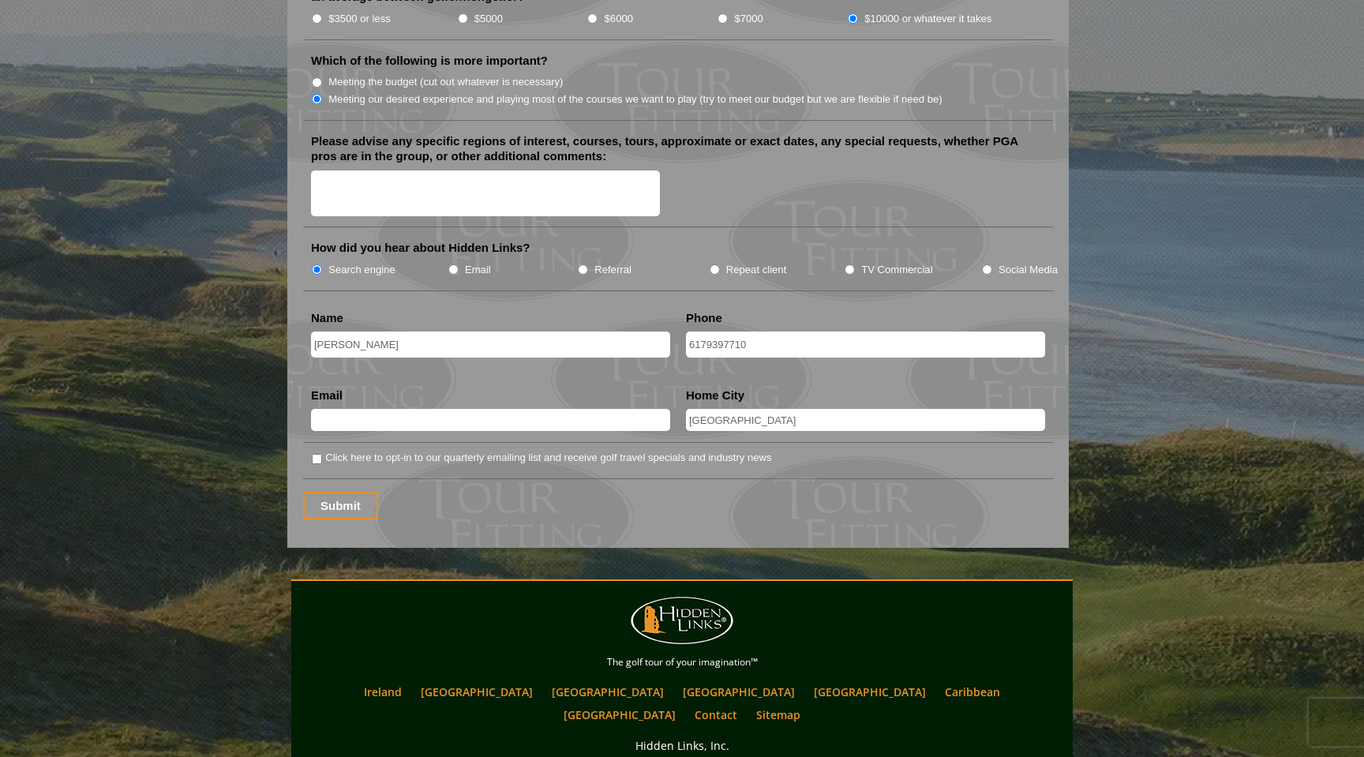
type input "fultonbsamuel@gmail.com"
click at [413, 450] on label "Click here to opt-in to our quarterly emailing list and receive golf travel spe…" at bounding box center [548, 458] width 446 height 16
click at [322, 454] on input "Click here to opt-in to our quarterly emailing list and receive golf travel spe…" at bounding box center [317, 459] width 10 height 10
click at [412, 450] on label "Click here to opt-in to our quarterly emailing list and receive golf travel spe…" at bounding box center [548, 458] width 446 height 16
click at [322, 454] on input "Click here to opt-in to our quarterly emailing list and receive golf travel spe…" at bounding box center [317, 459] width 10 height 10
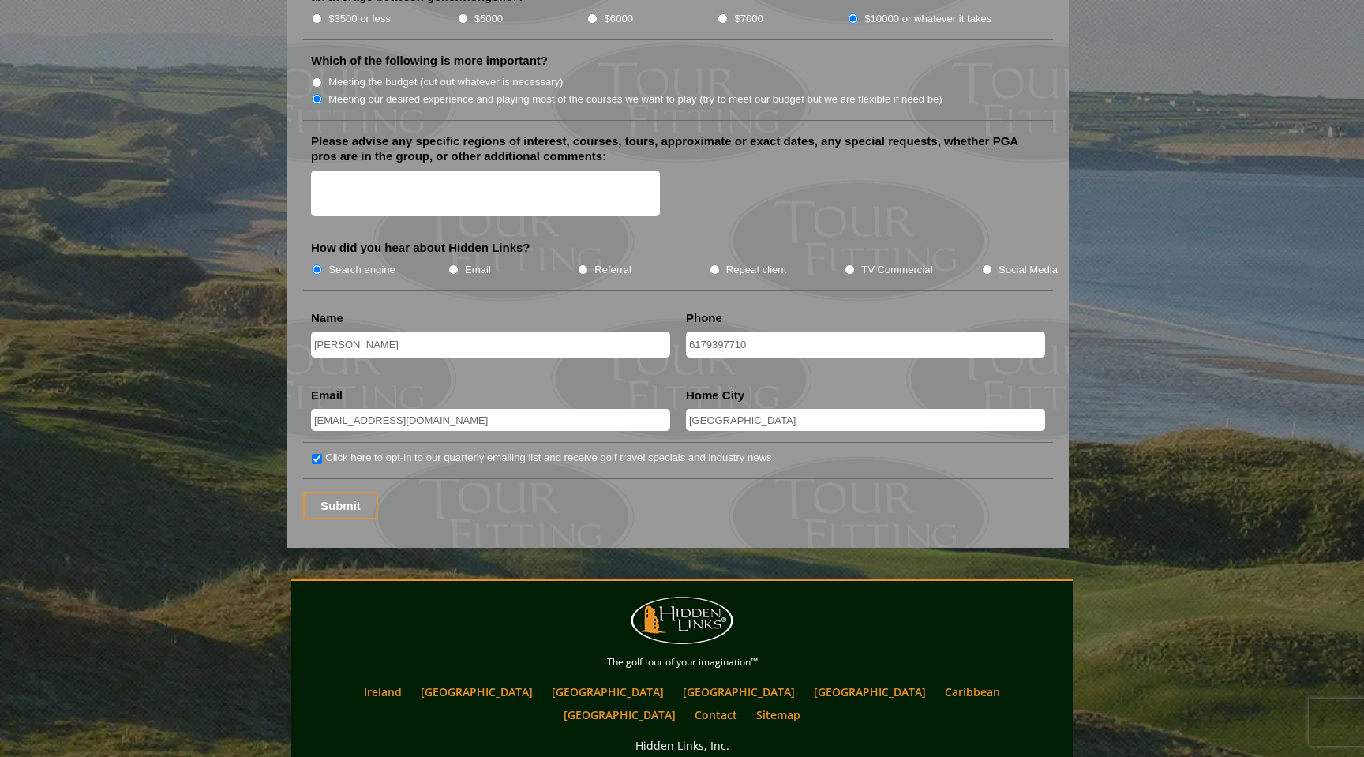
checkbox input "false"
click at [358, 492] on input "Submit" at bounding box center [340, 506] width 75 height 28
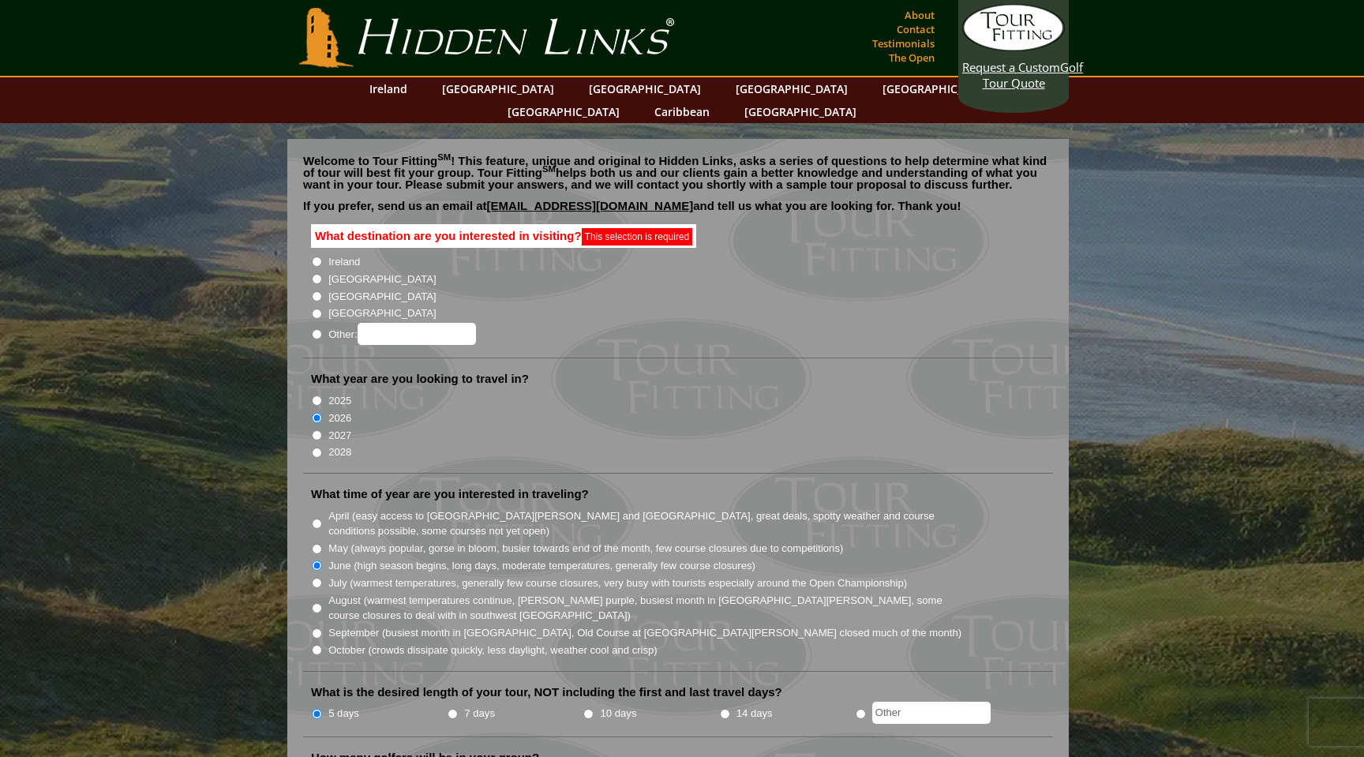
click at [348, 254] on label "Ireland" at bounding box center [344, 262] width 32 height 16
click at [322, 256] on input "Ireland" at bounding box center [317, 261] width 10 height 10
radio input "true"
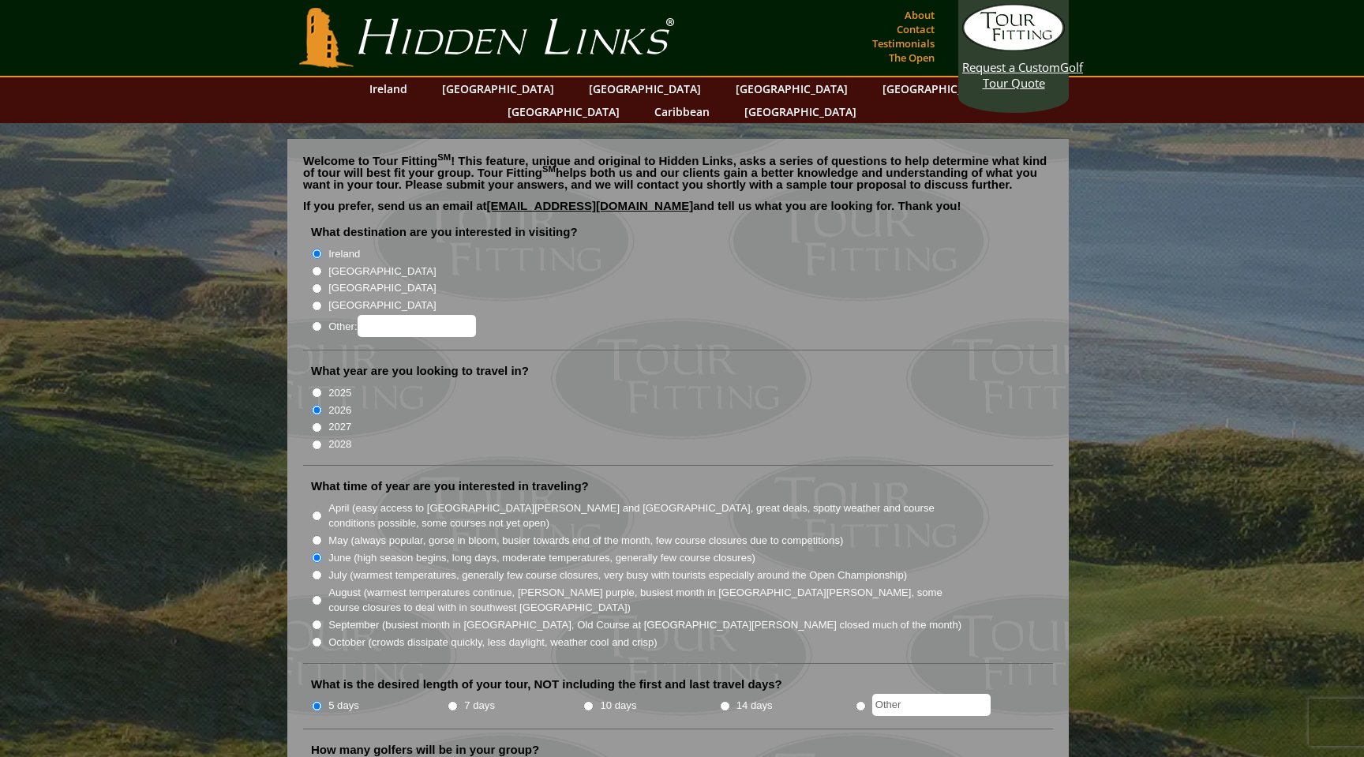
click at [348, 264] on label "[GEOGRAPHIC_DATA]" at bounding box center [381, 272] width 107 height 16
click at [322, 266] on input "[GEOGRAPHIC_DATA]" at bounding box center [317, 271] width 10 height 10
radio input "true"
click at [346, 246] on label "Ireland" at bounding box center [344, 254] width 32 height 16
click at [322, 249] on input "Ireland" at bounding box center [317, 254] width 10 height 10
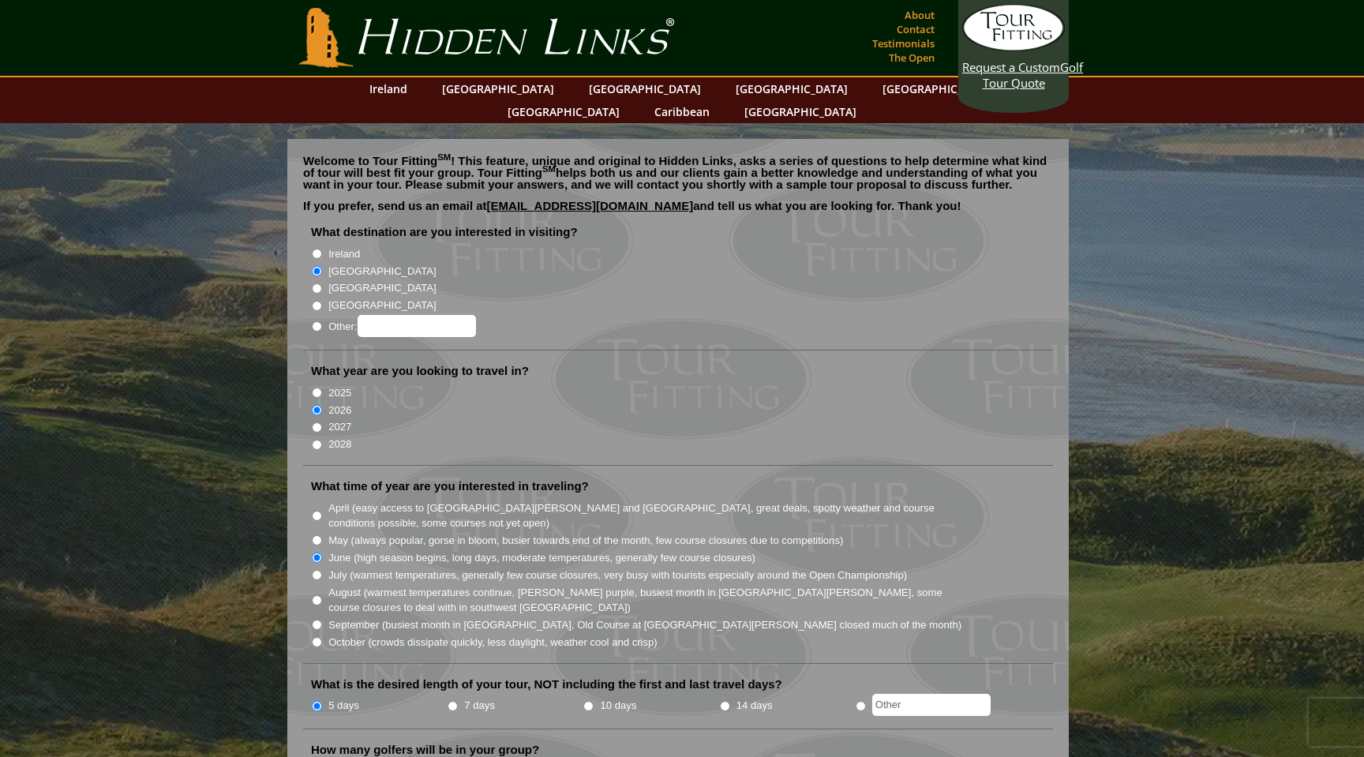
radio input "true"
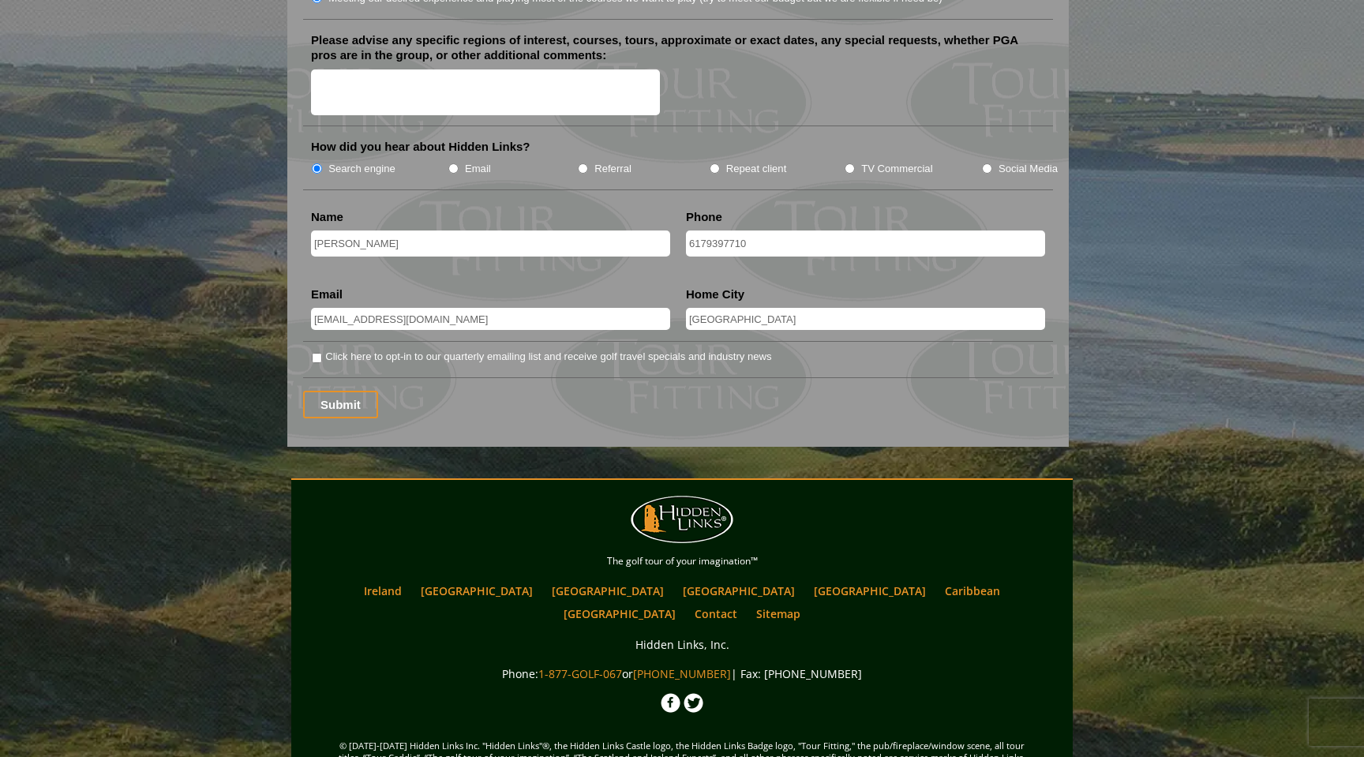
scroll to position [2032, 0]
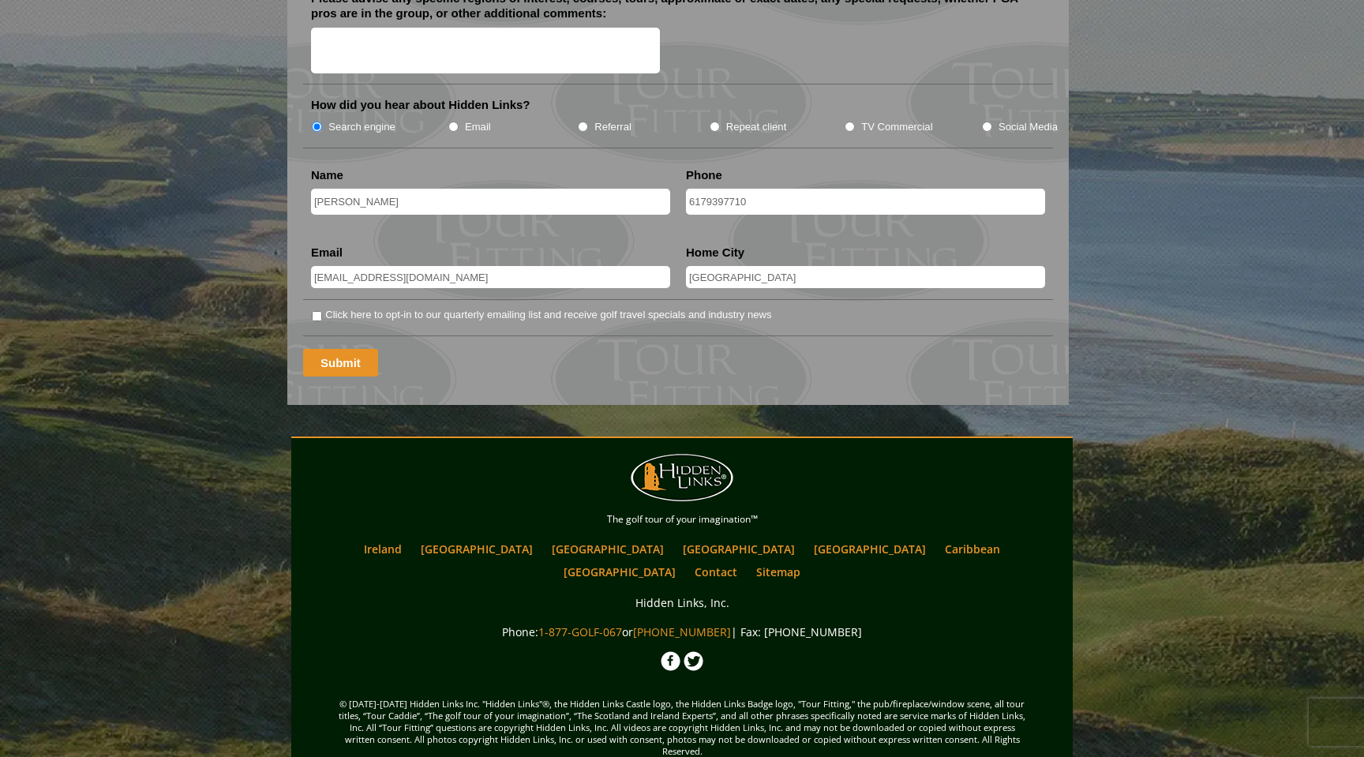
click at [346, 349] on input "Submit" at bounding box center [340, 363] width 75 height 28
